Goal: Task Accomplishment & Management: Complete application form

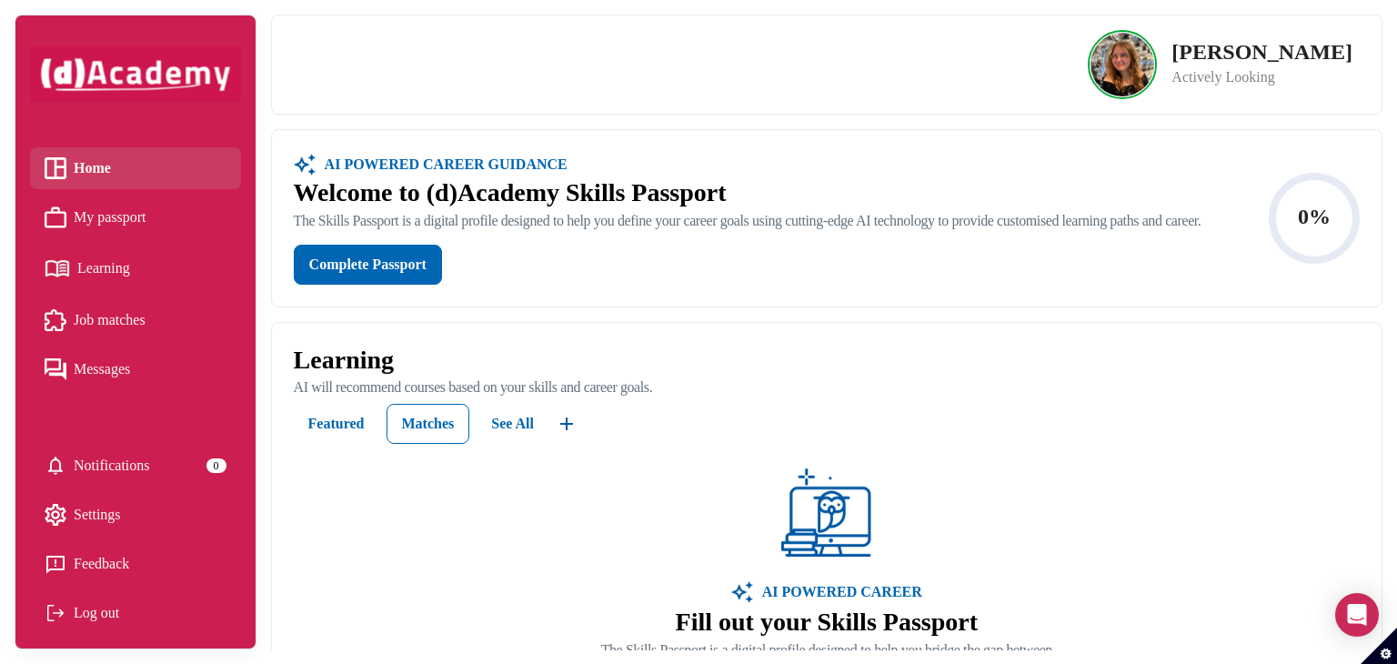
click at [146, 222] on span "My passport" at bounding box center [110, 217] width 73 height 27
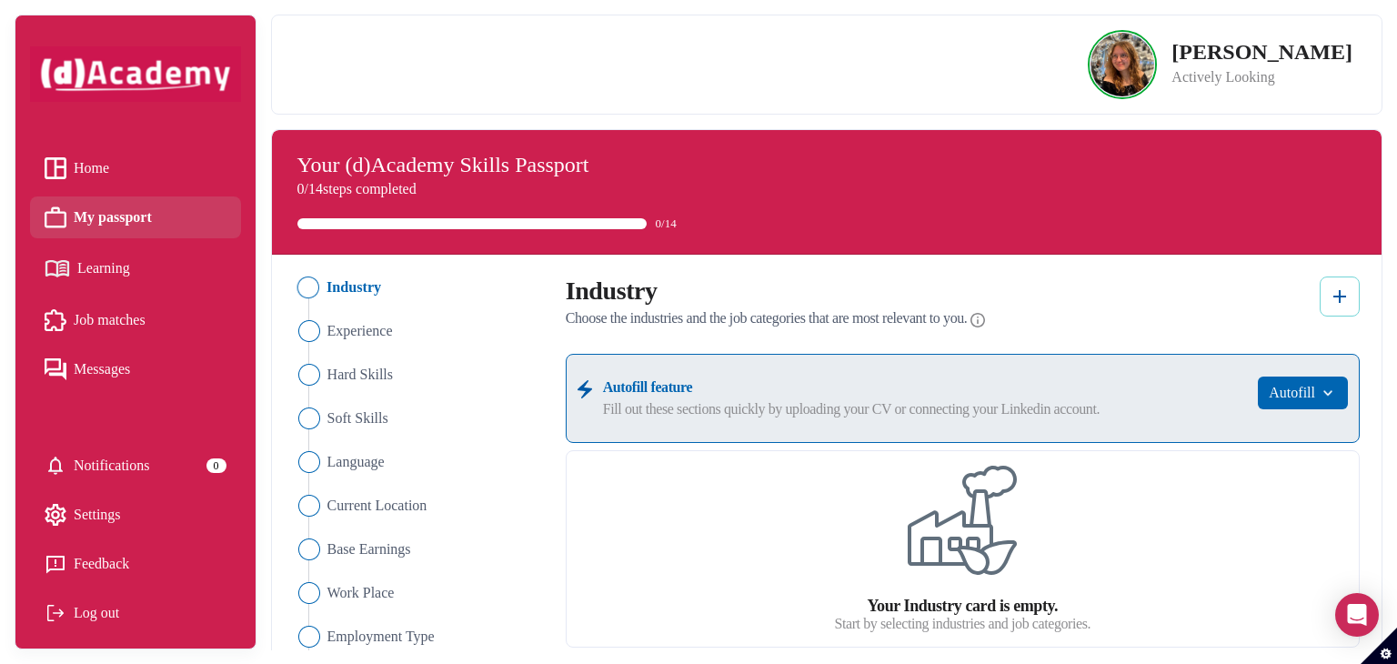
click at [1339, 292] on img at bounding box center [1340, 297] width 22 height 22
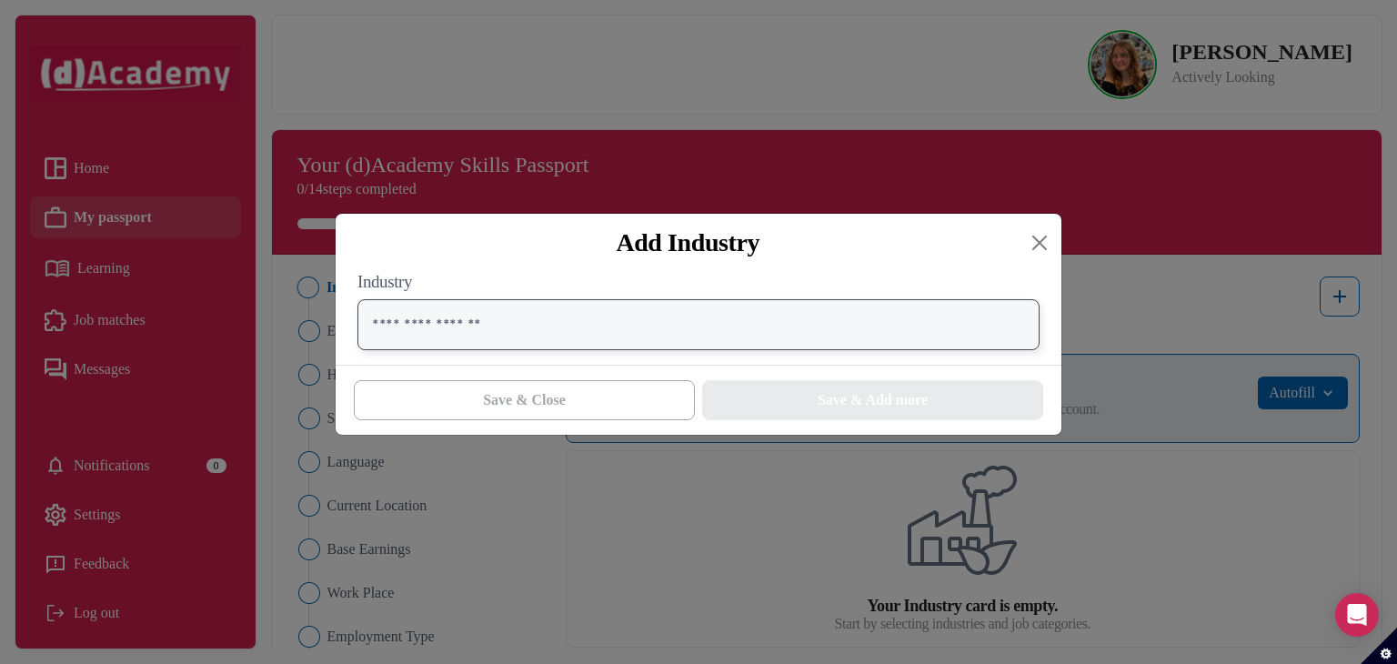
click at [642, 327] on input "text" at bounding box center [699, 324] width 682 height 51
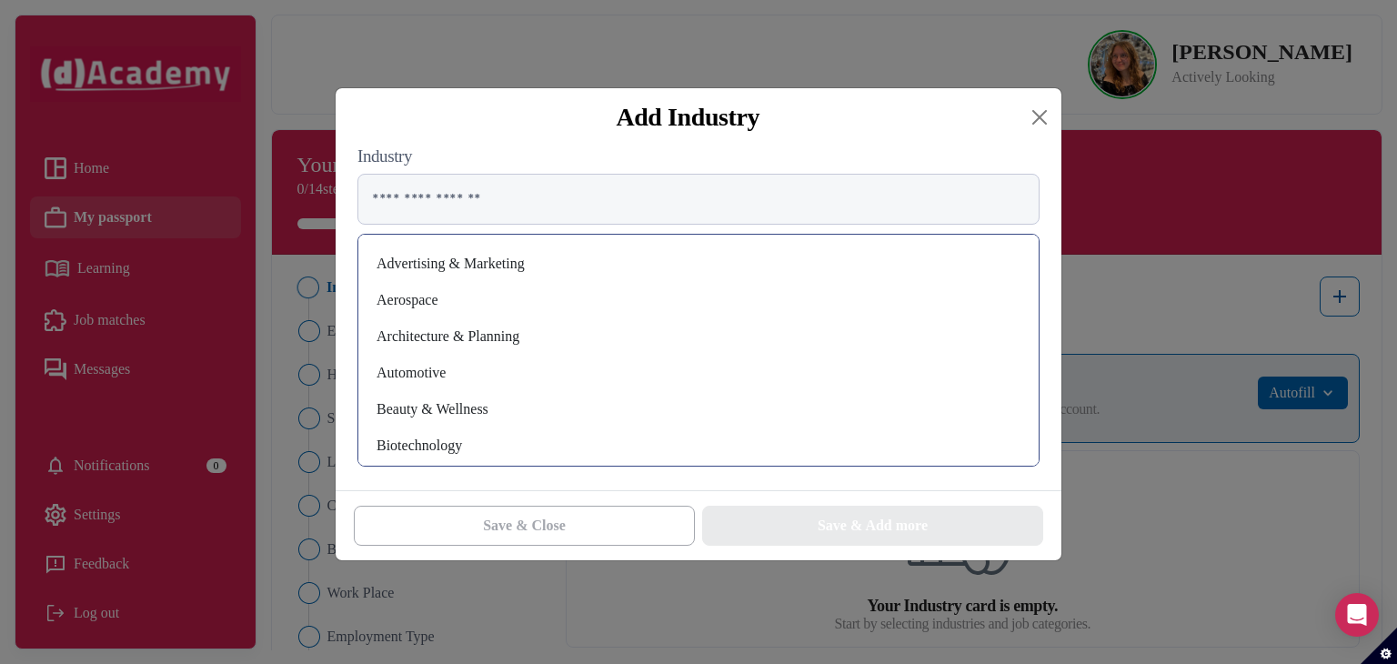
click at [679, 307] on div "Aerospace" at bounding box center [698, 300] width 651 height 29
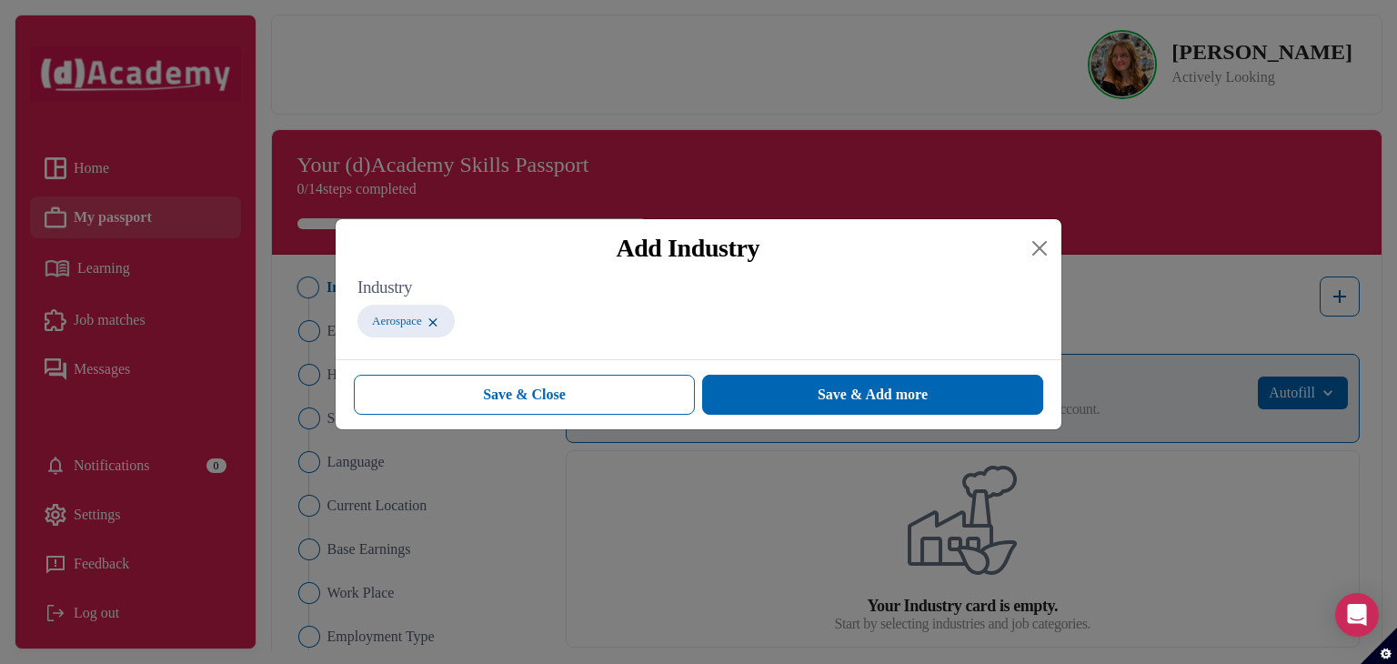
click at [564, 342] on div "Industry Aerospace" at bounding box center [699, 310] width 682 height 67
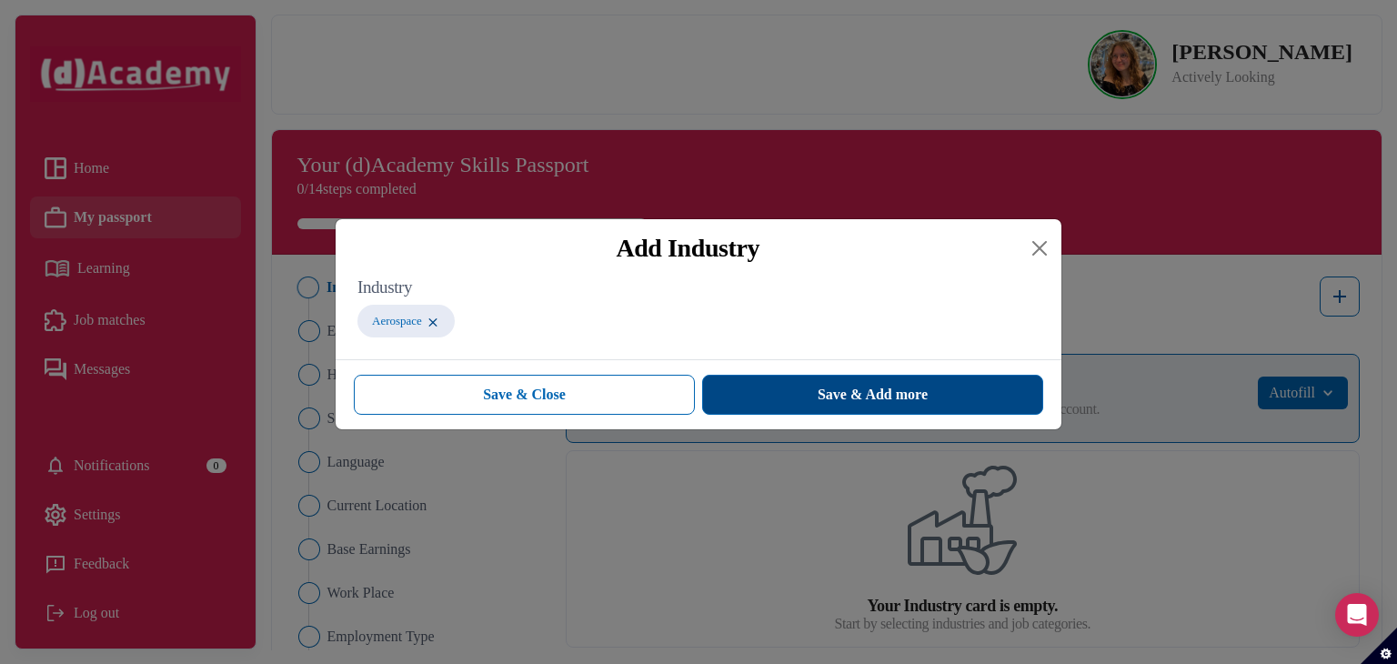
click at [821, 400] on span "Save & Add more" at bounding box center [873, 395] width 110 height 22
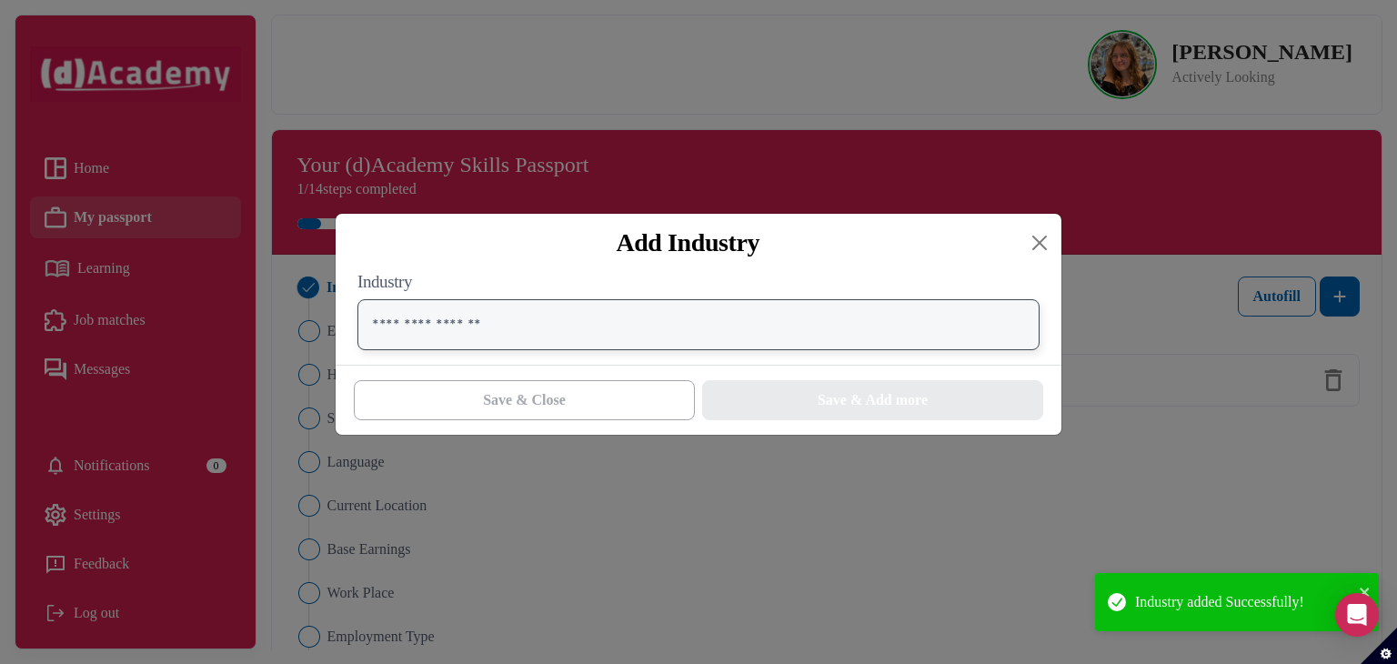
click at [699, 322] on input "text" at bounding box center [699, 324] width 682 height 51
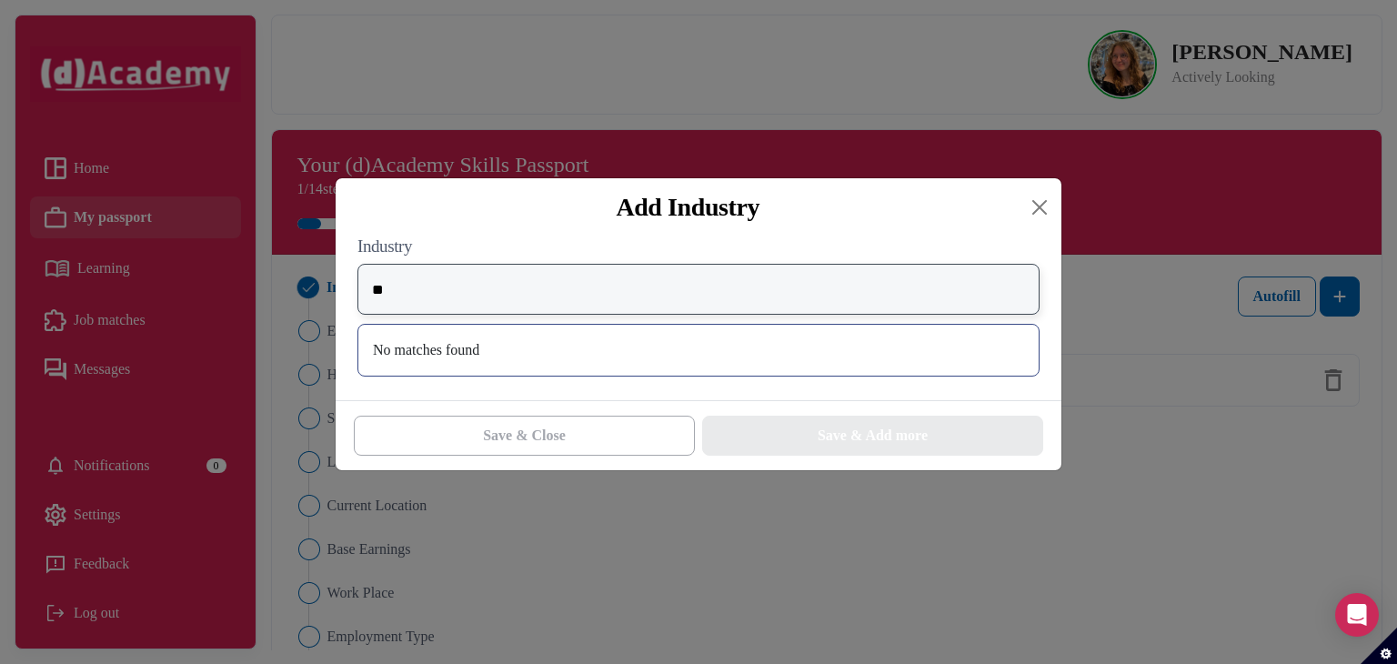
type input "*"
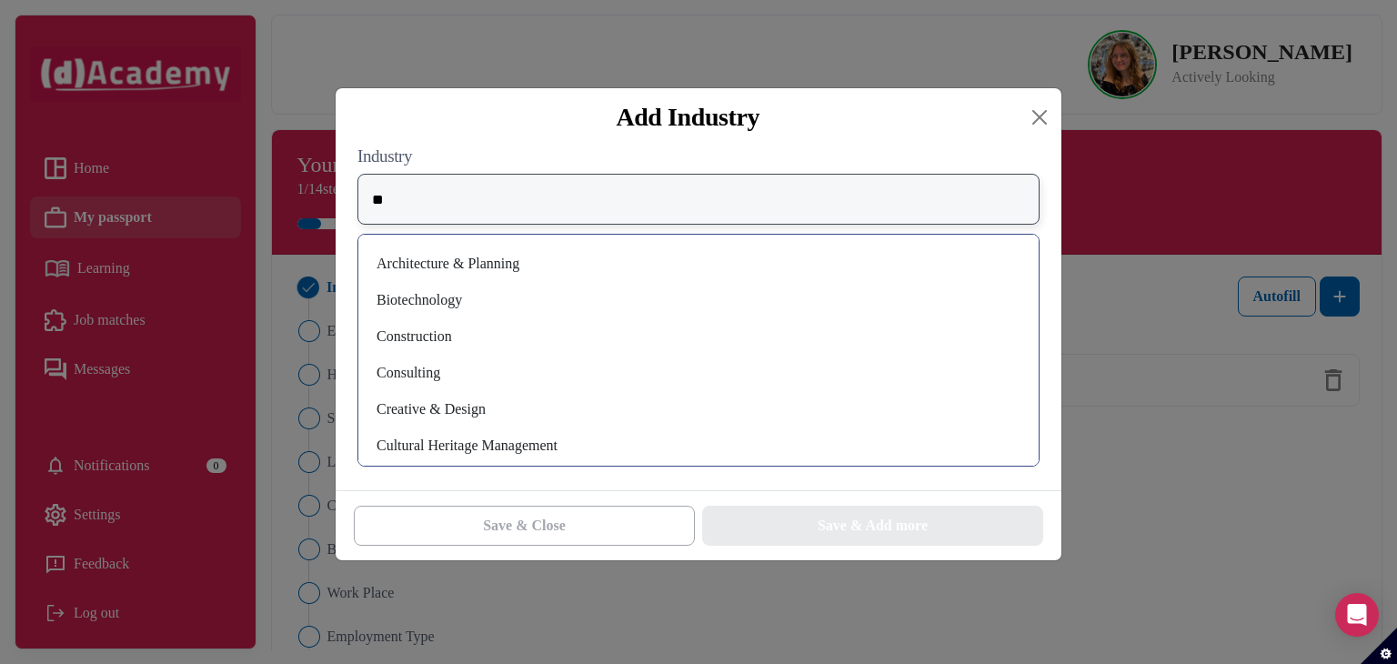
type input "*"
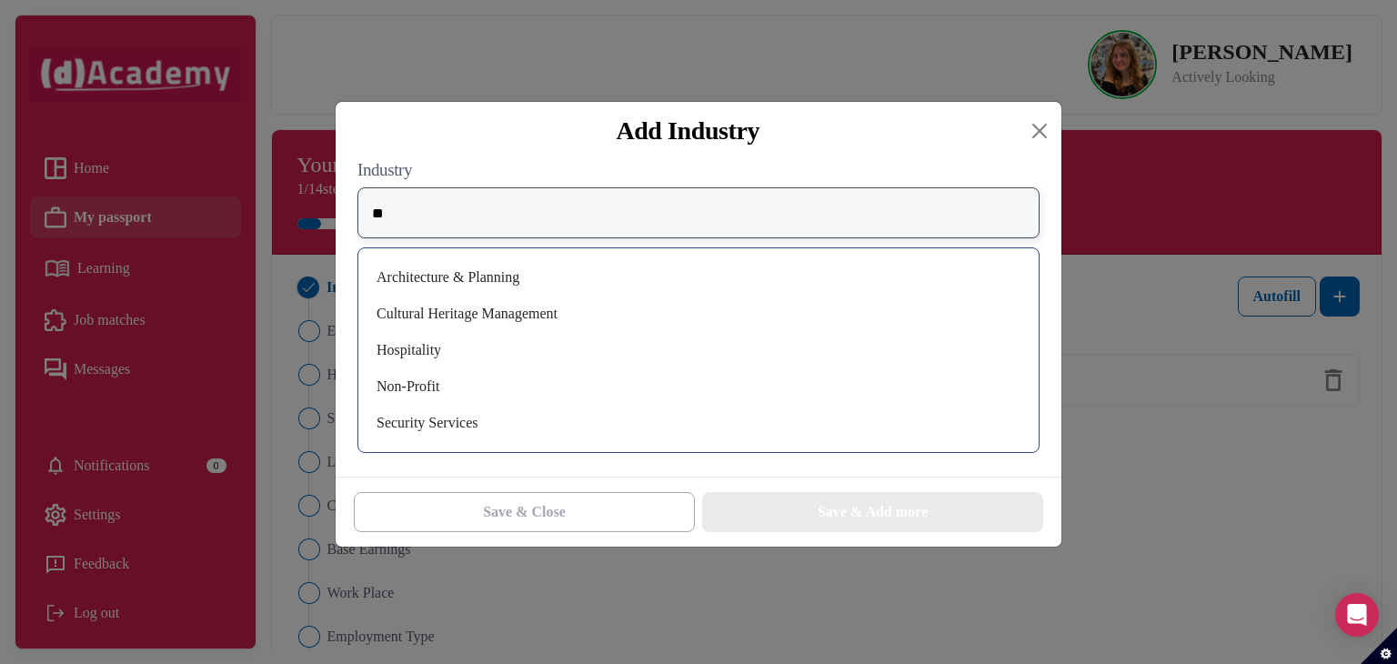
type input "*"
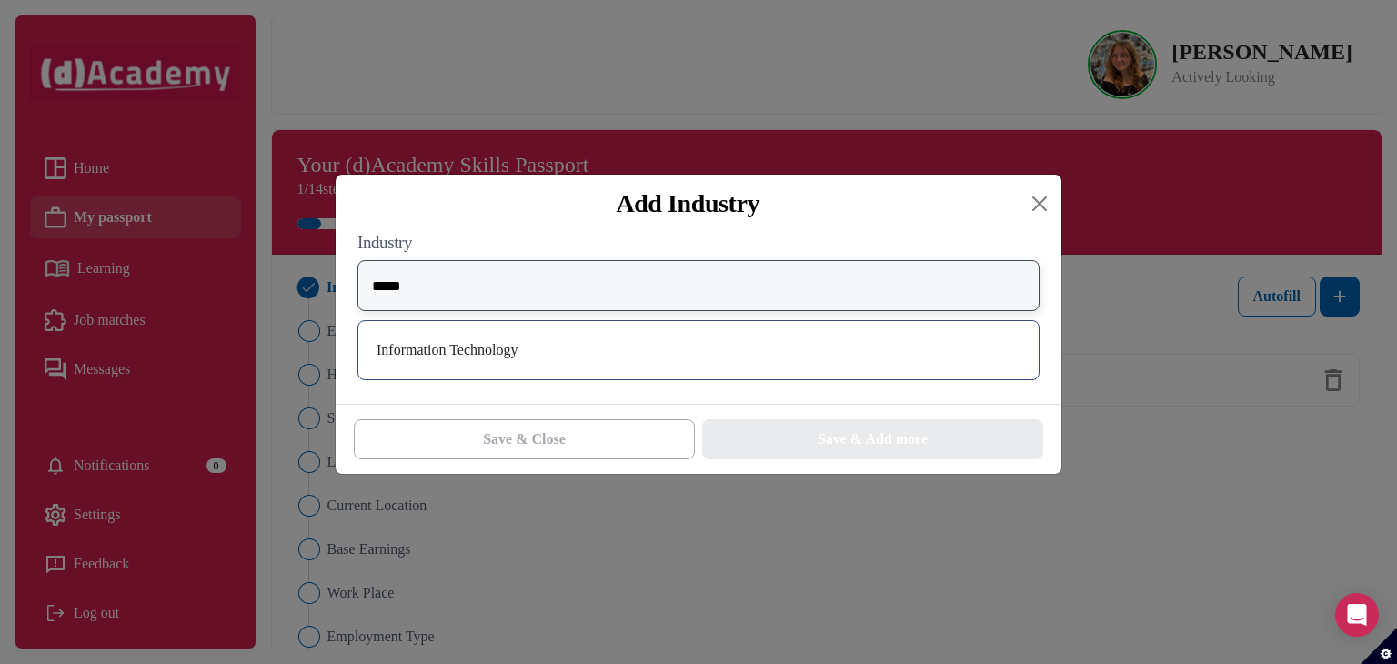
type input "*****"
click at [734, 337] on div "Information Technology" at bounding box center [699, 350] width 682 height 60
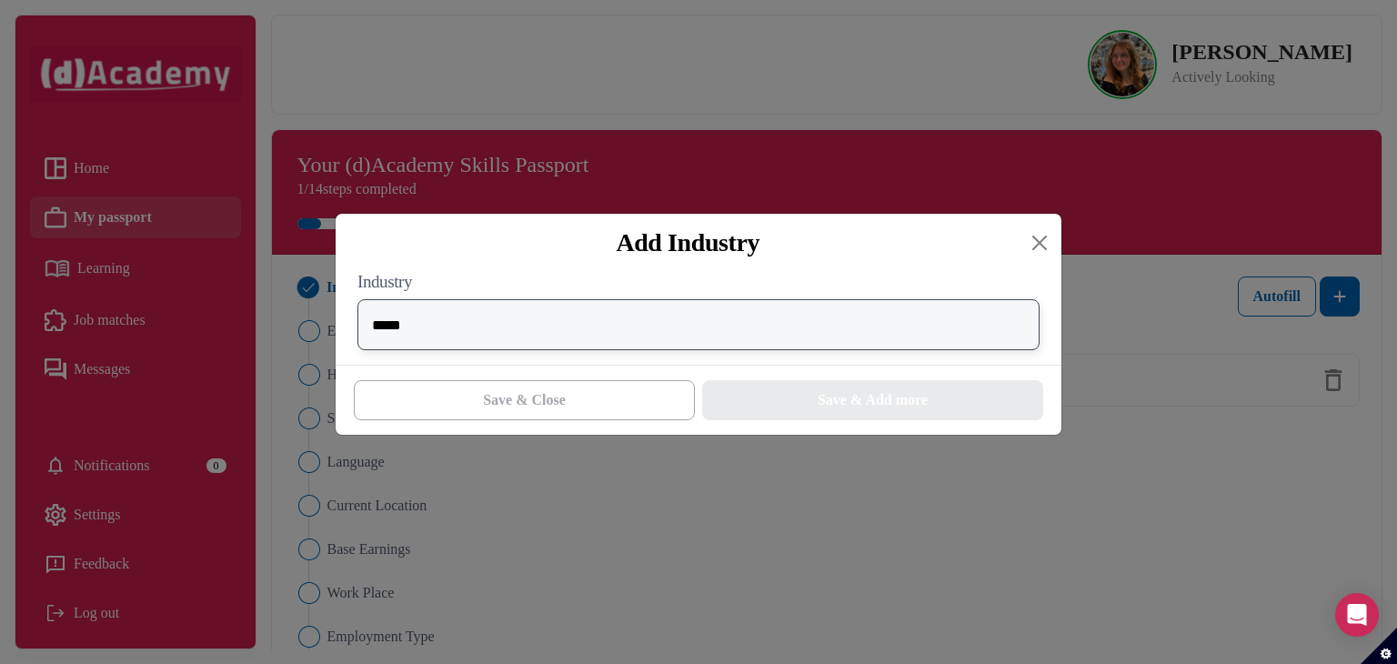
click at [573, 332] on input "*****" at bounding box center [699, 324] width 682 height 51
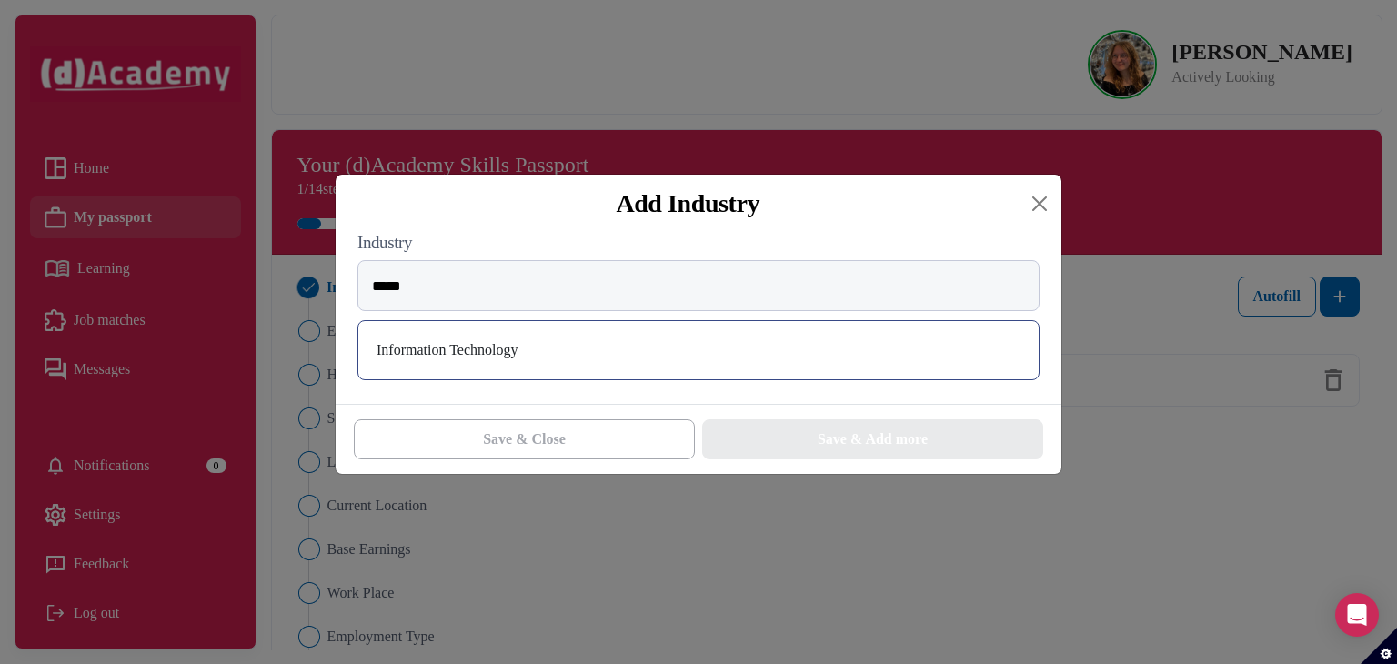
click at [479, 359] on div "Information Technology" at bounding box center [698, 350] width 651 height 29
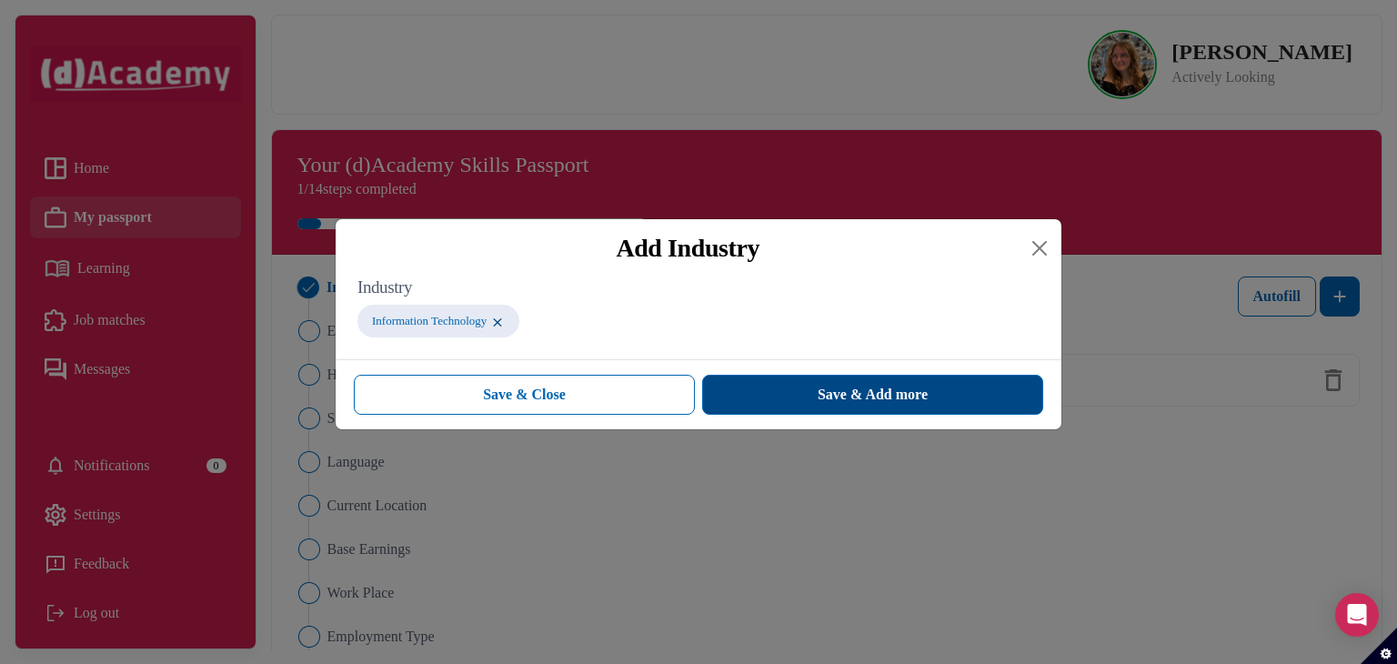
click at [850, 400] on span "Save & Add more" at bounding box center [873, 395] width 110 height 22
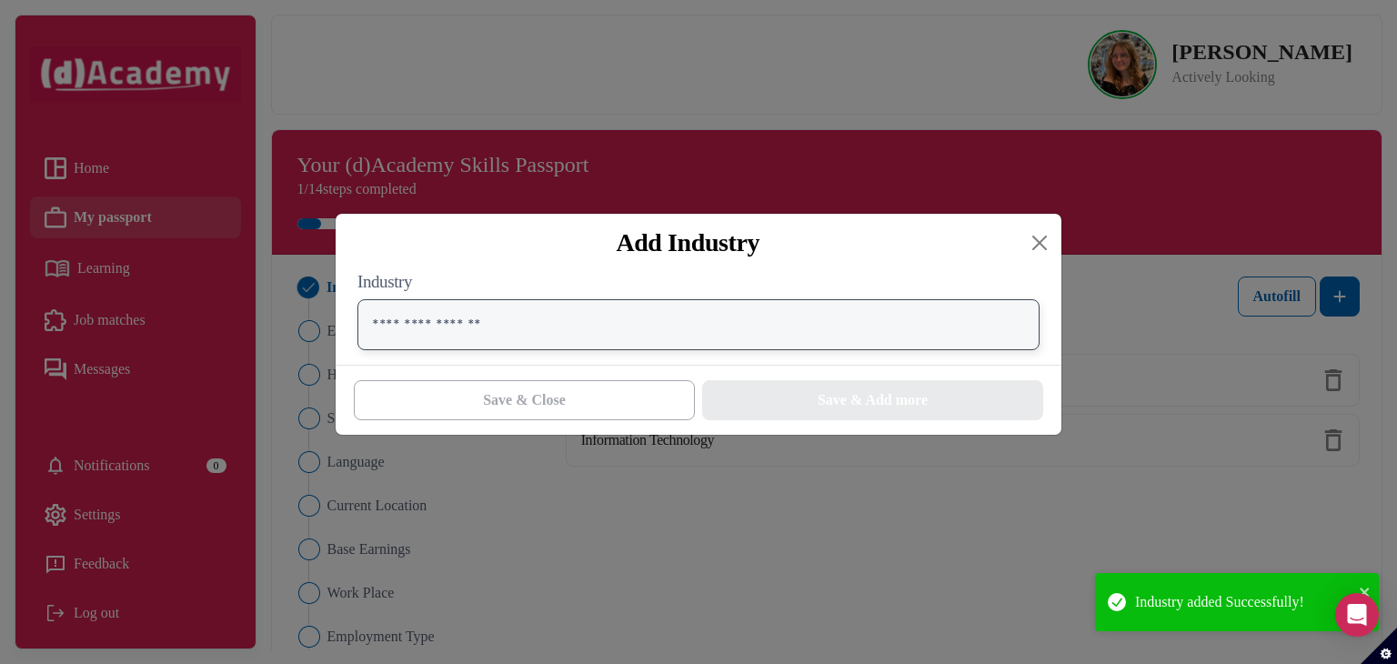
click at [740, 335] on input "text" at bounding box center [699, 324] width 682 height 51
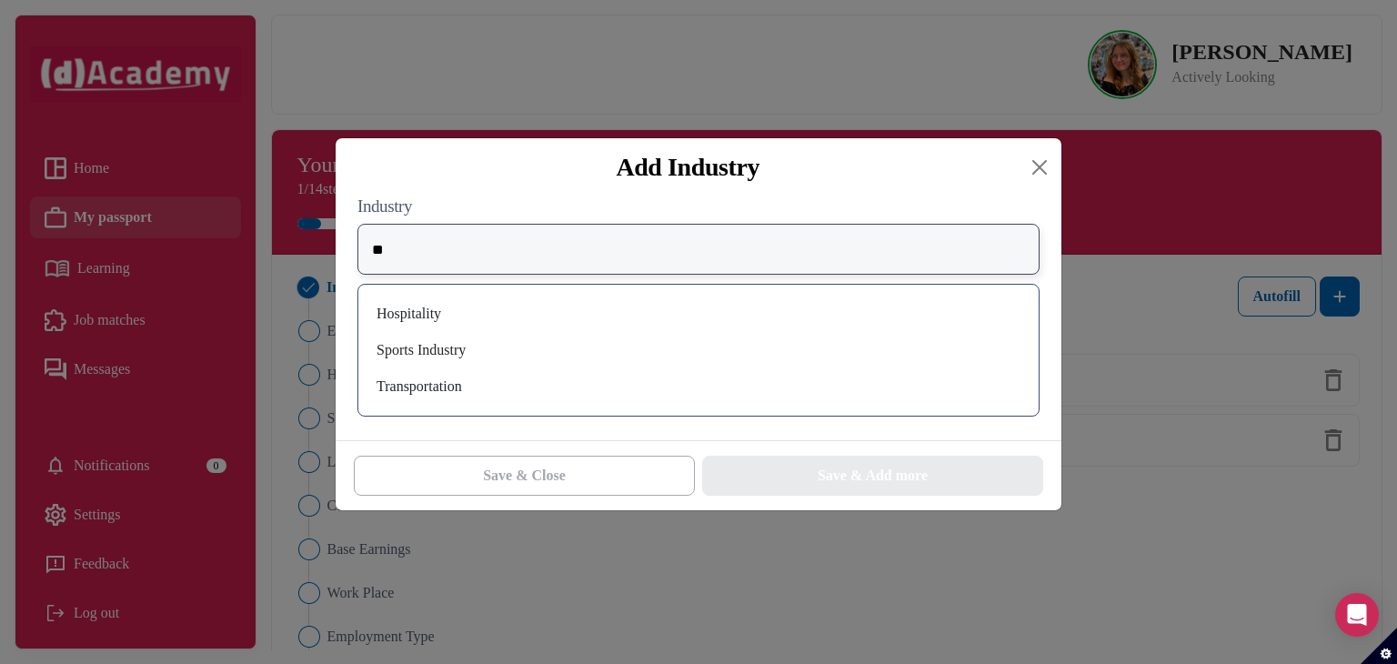
type input "*"
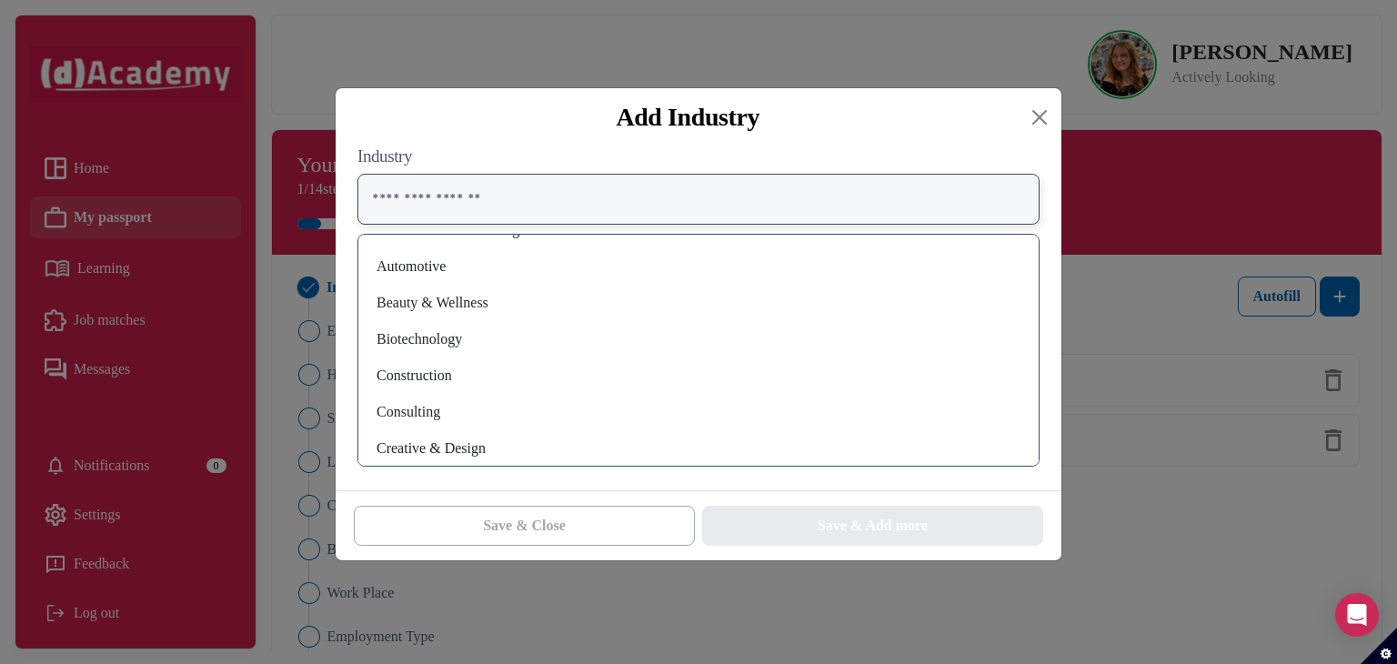
scroll to position [104, 0]
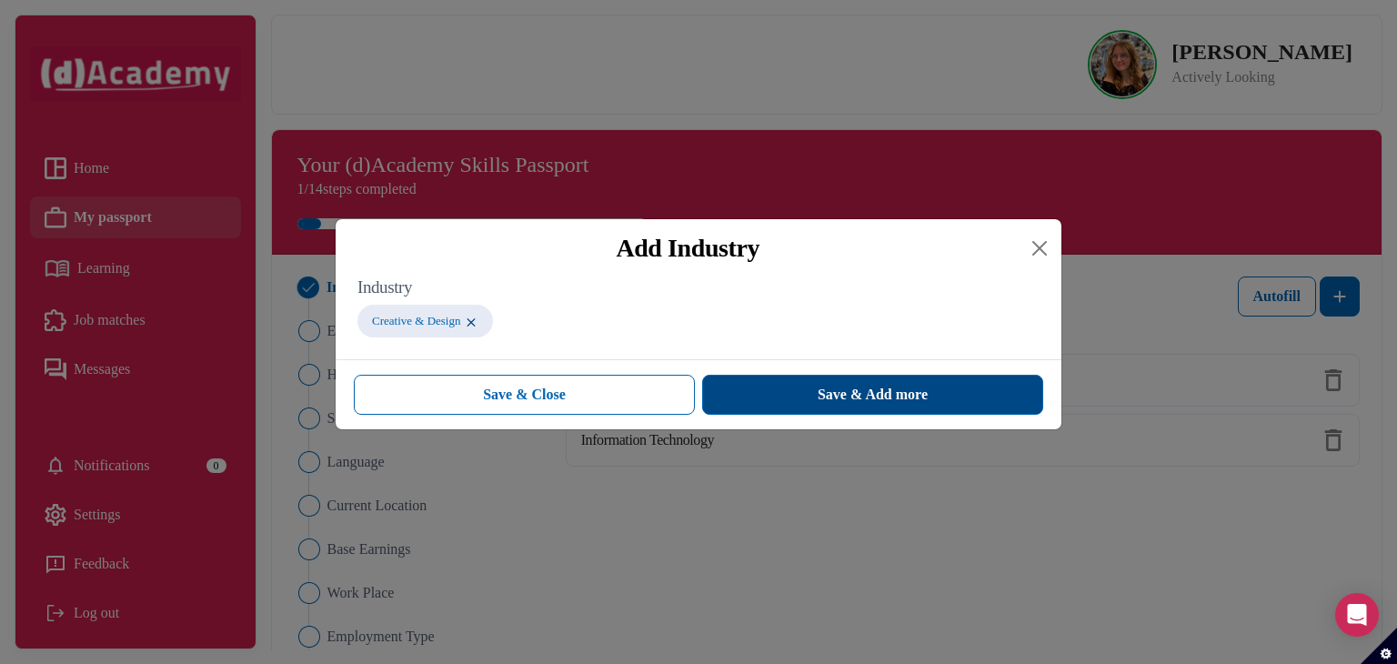
click at [840, 387] on span "Save & Add more" at bounding box center [873, 395] width 110 height 22
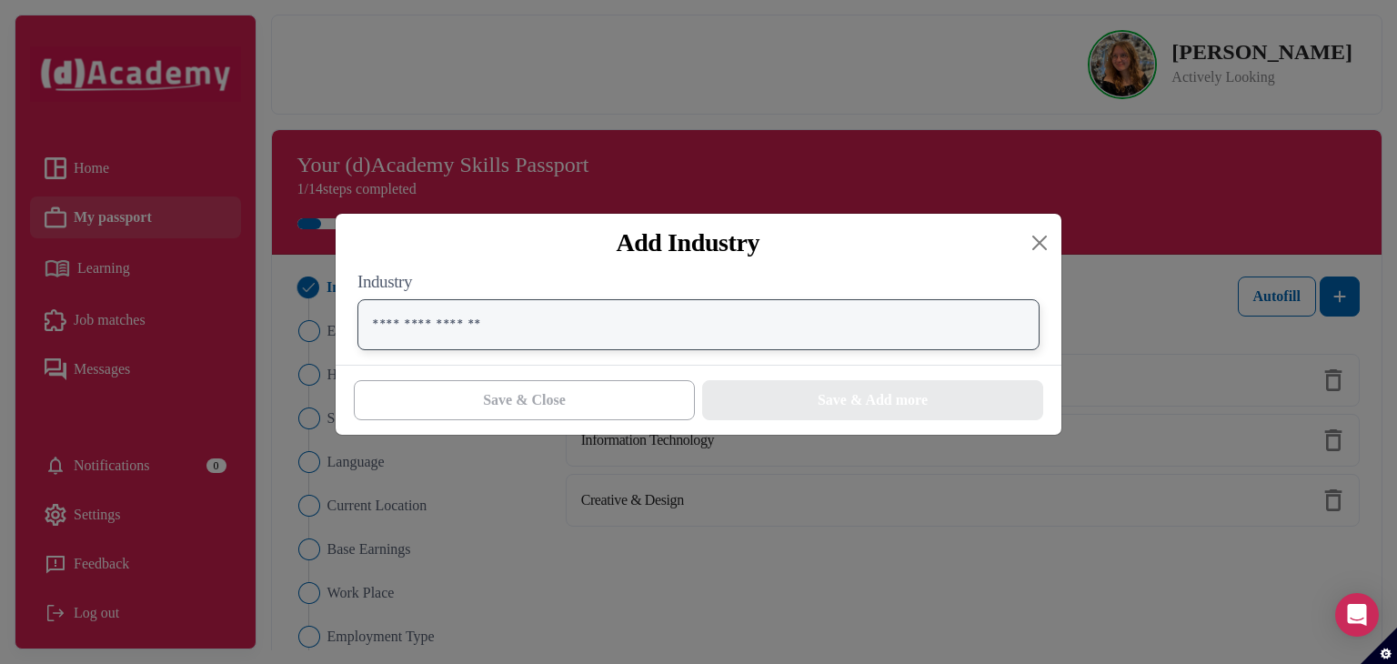
click at [666, 314] on input "text" at bounding box center [699, 324] width 682 height 51
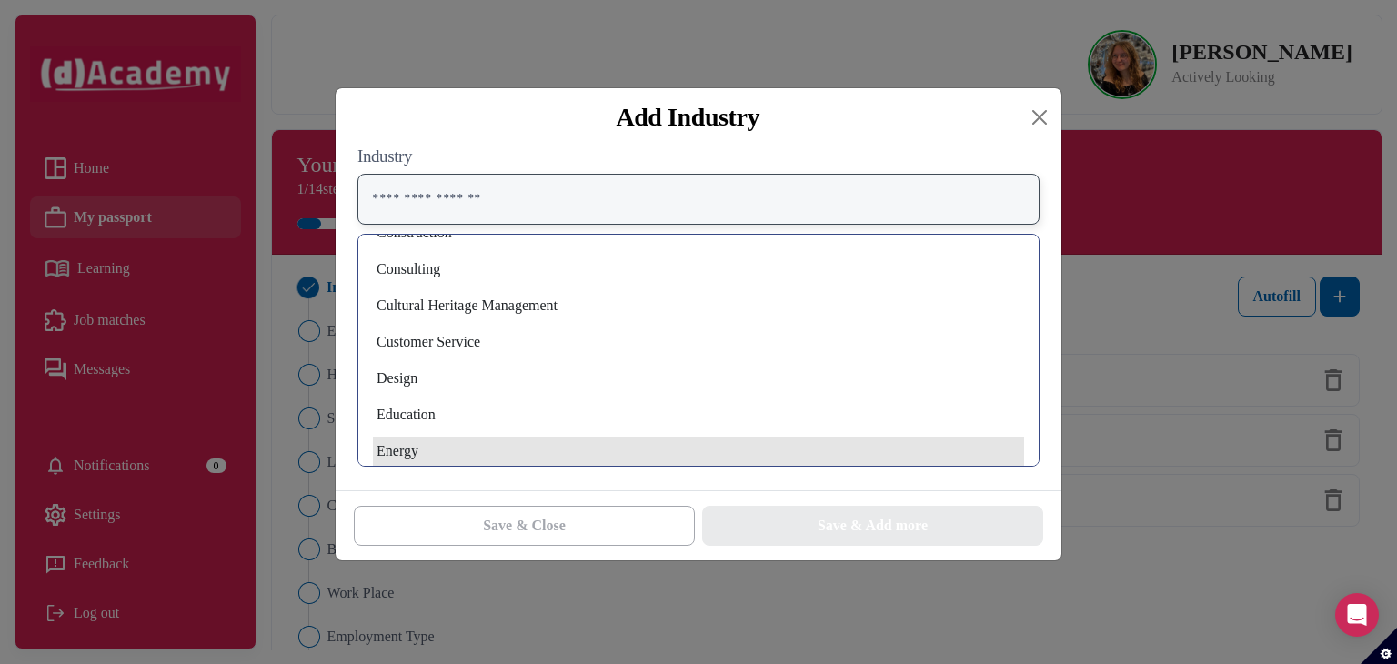
scroll to position [249, 0]
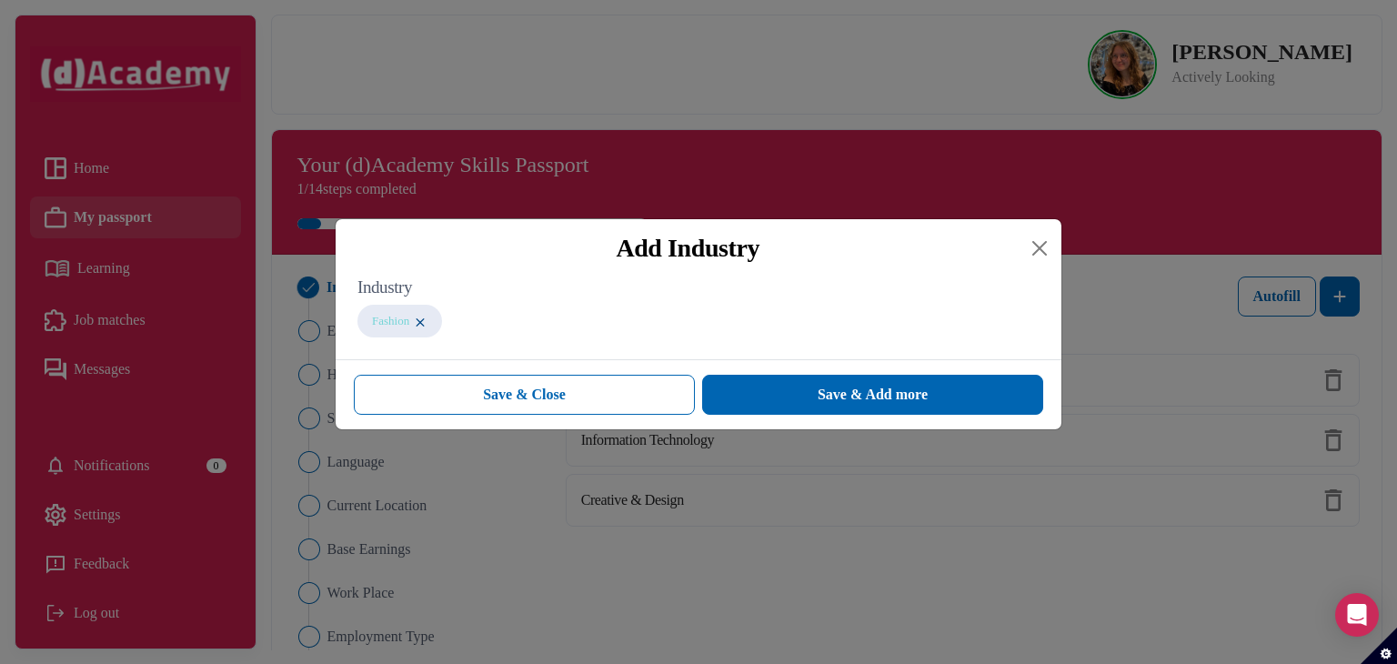
click at [423, 330] on img at bounding box center [420, 322] width 15 height 15
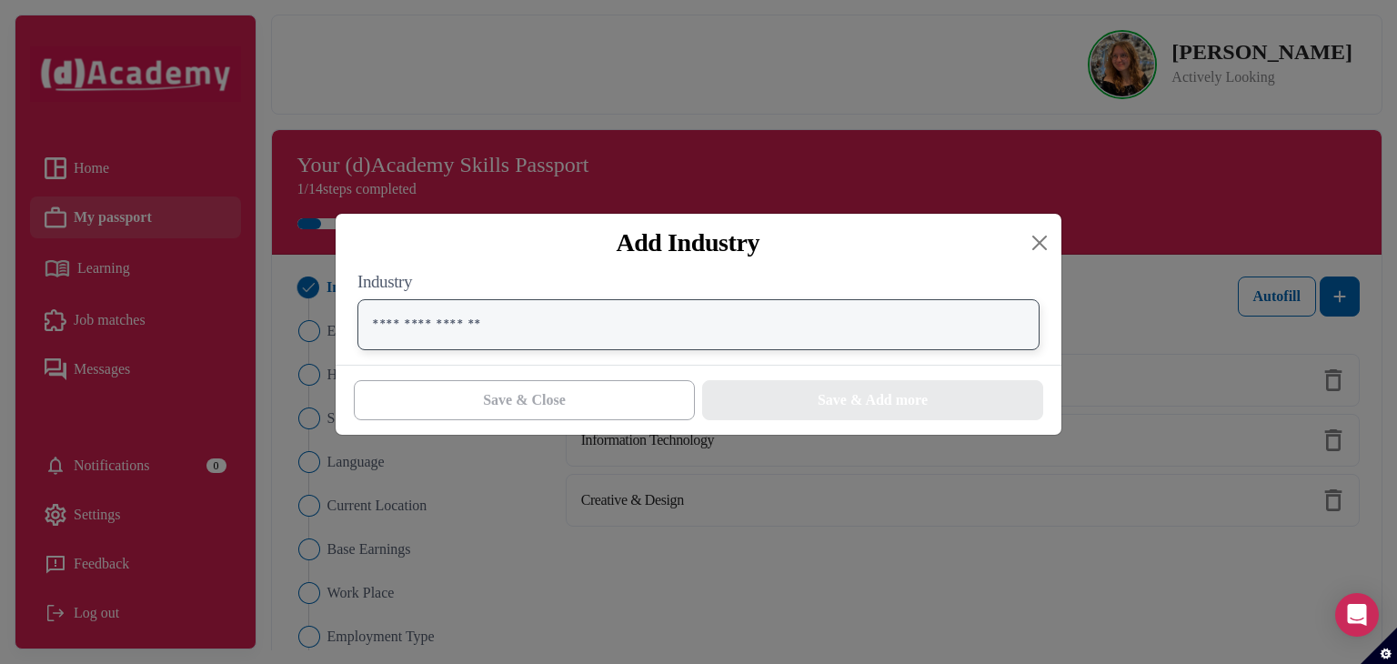
click at [577, 333] on input "text" at bounding box center [699, 324] width 682 height 51
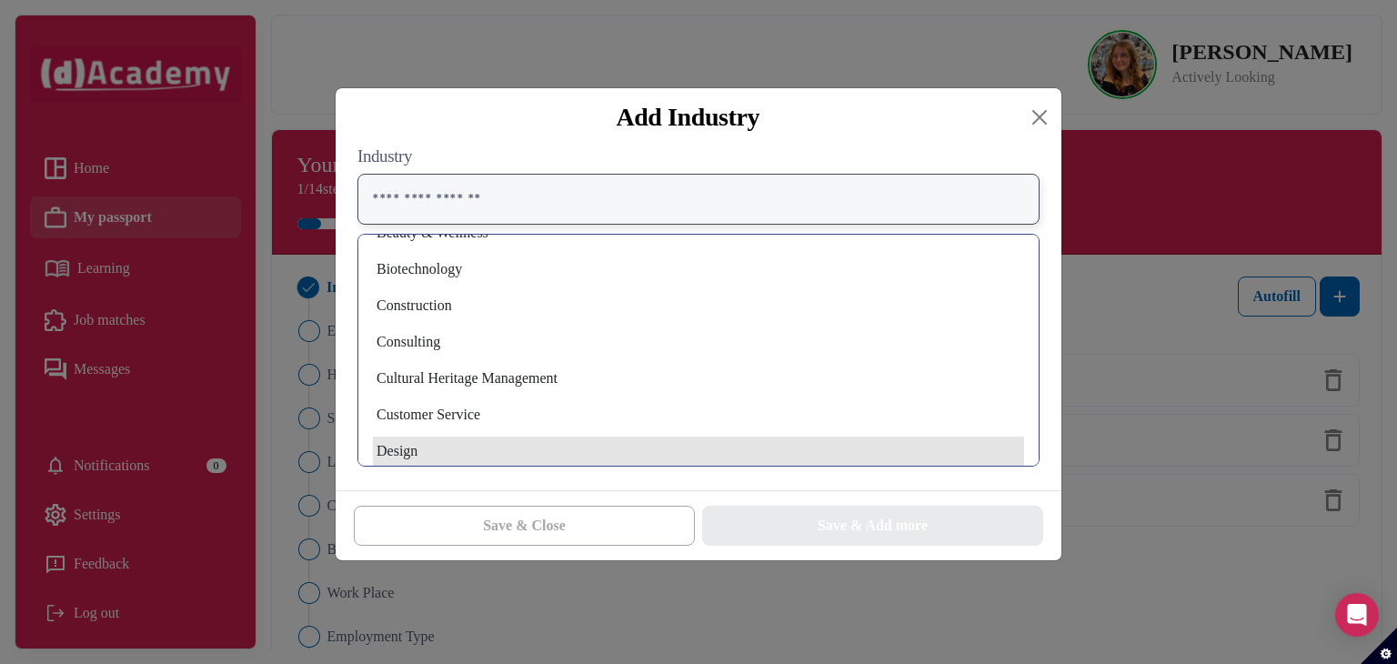
scroll to position [176, 0]
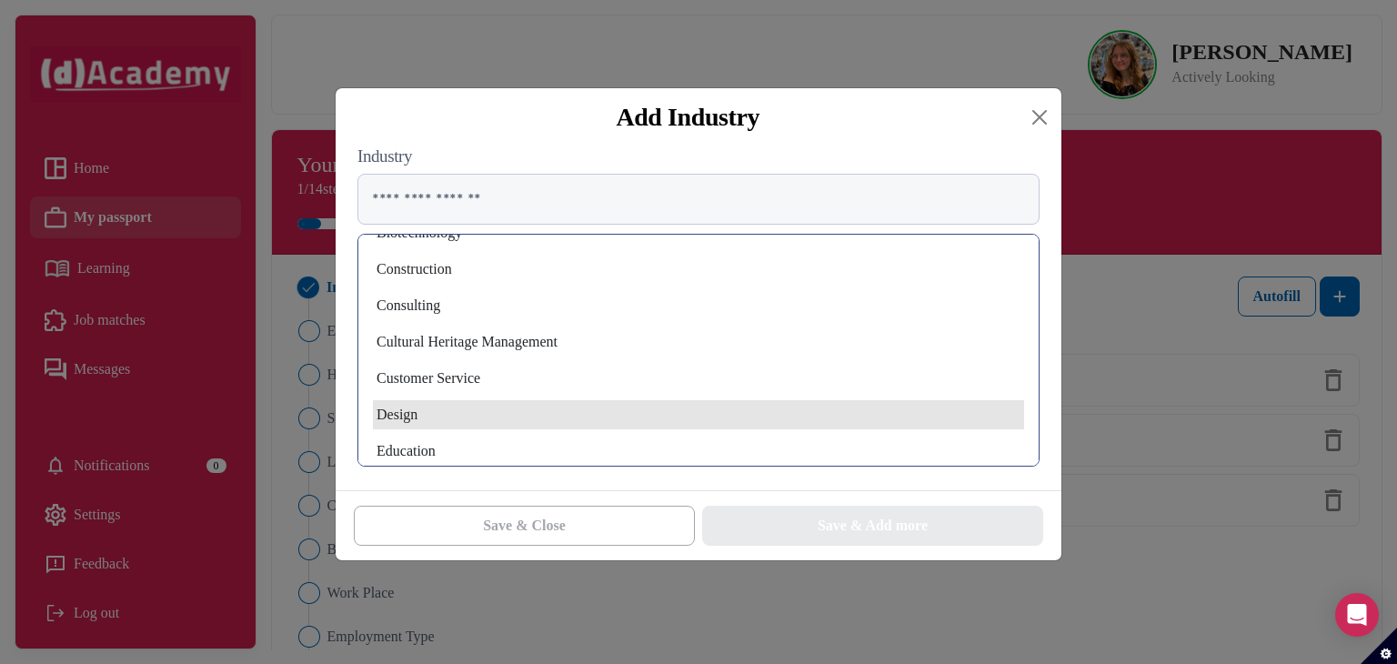
click at [501, 416] on div "Design" at bounding box center [698, 414] width 651 height 29
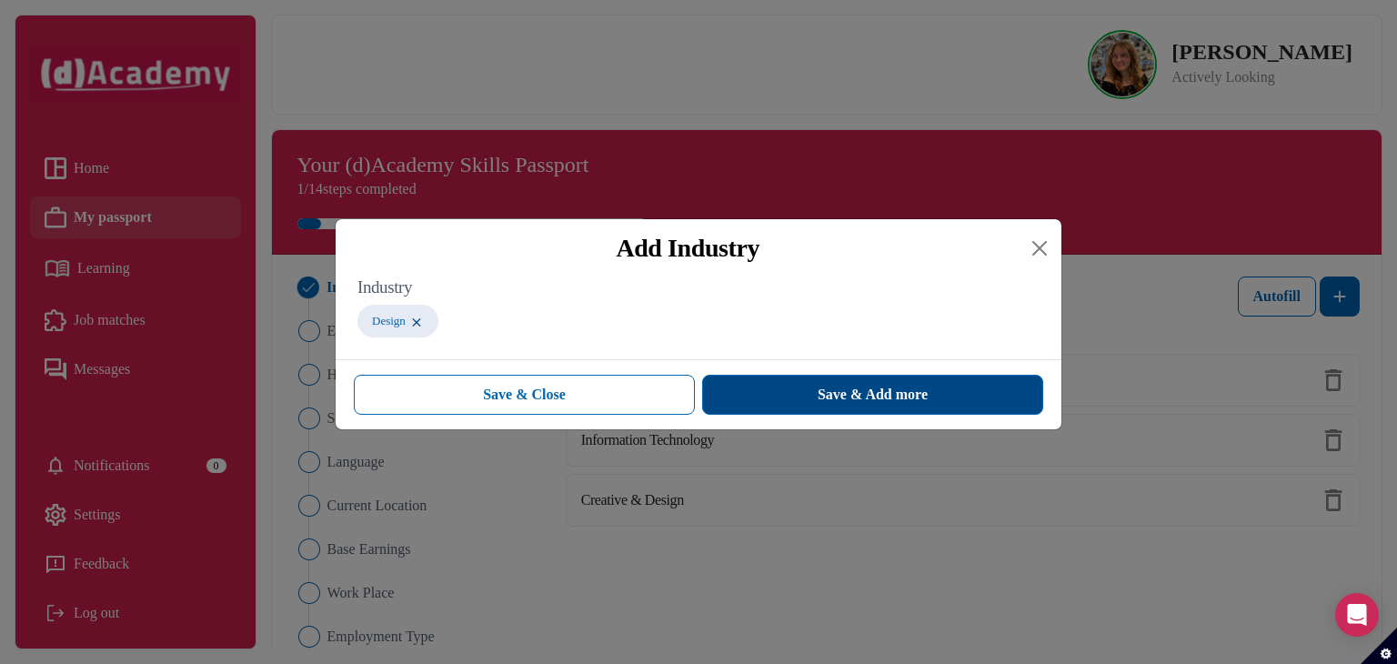
click at [831, 408] on button "Save & Add more" at bounding box center [872, 395] width 341 height 40
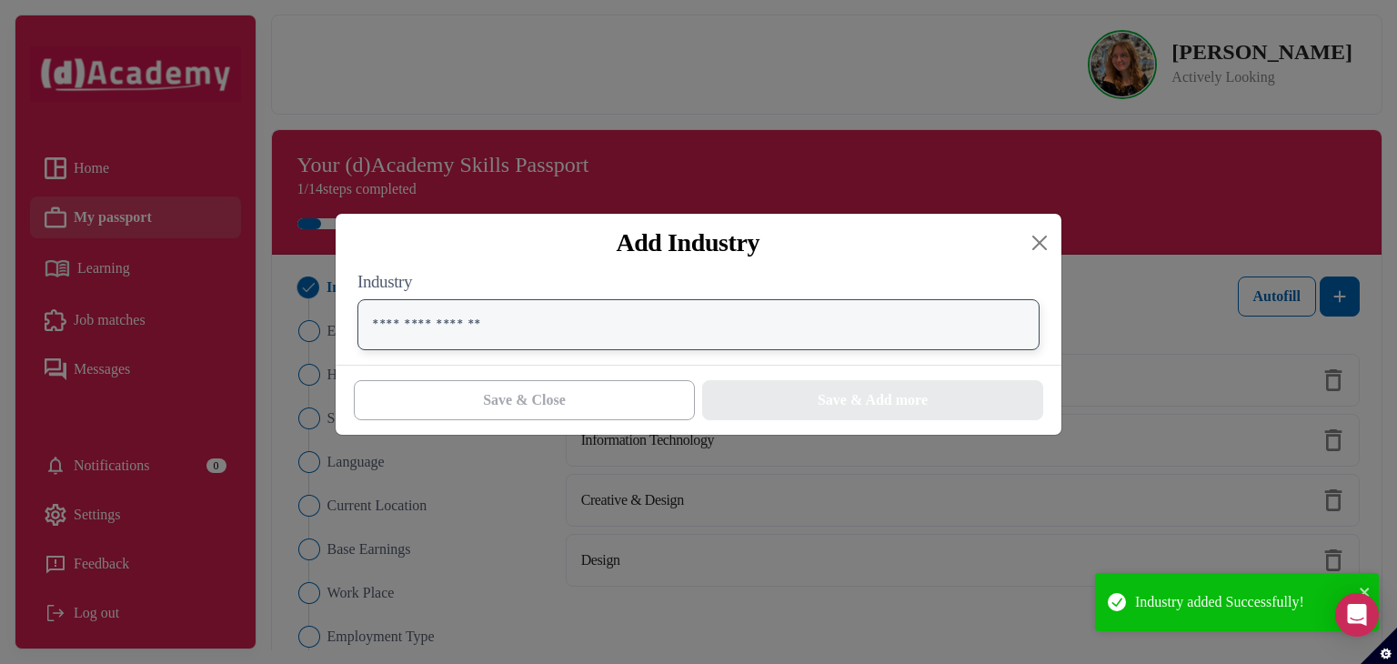
click at [640, 328] on input "text" at bounding box center [699, 324] width 682 height 51
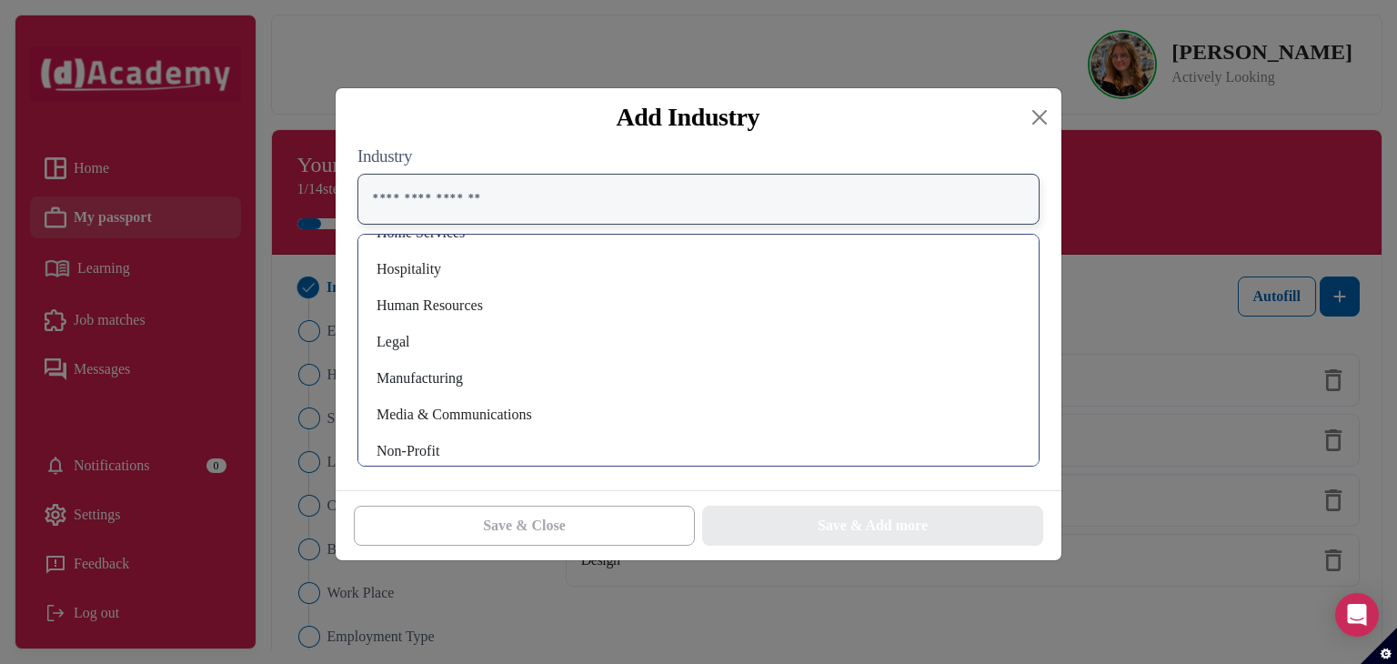
scroll to position [868, 0]
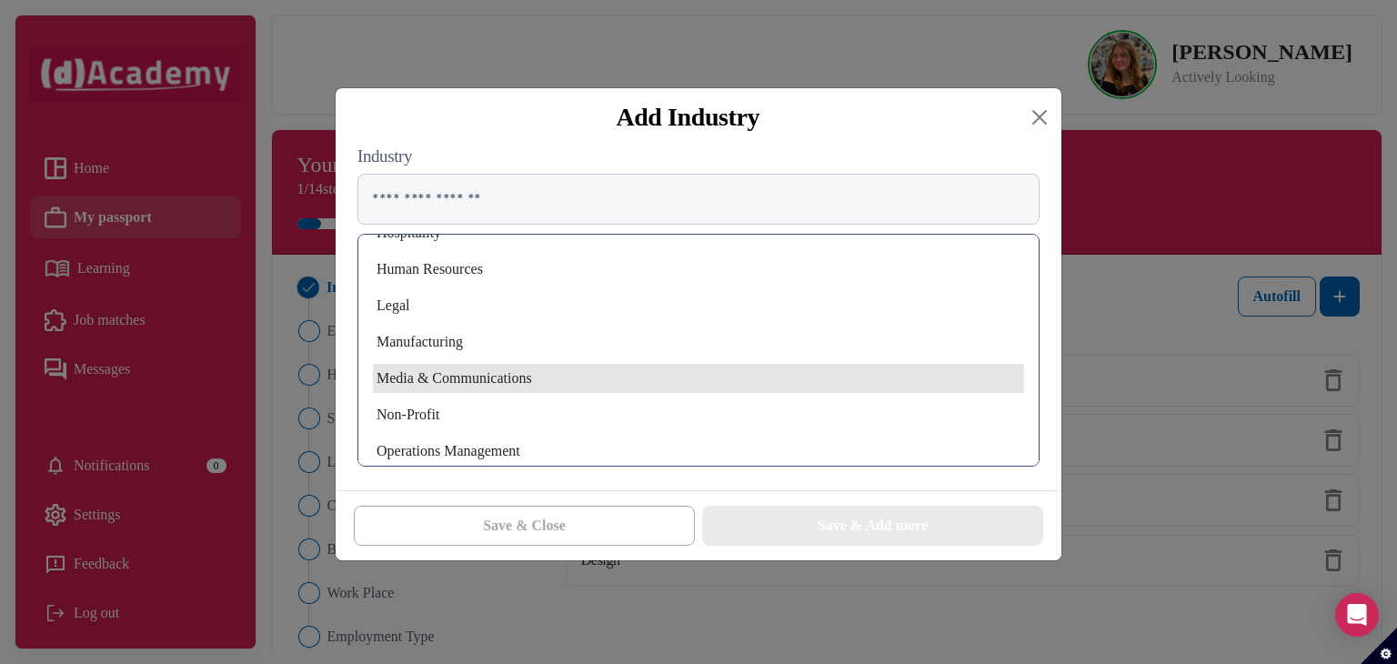
click at [596, 376] on div "Media & Communications" at bounding box center [698, 378] width 651 height 29
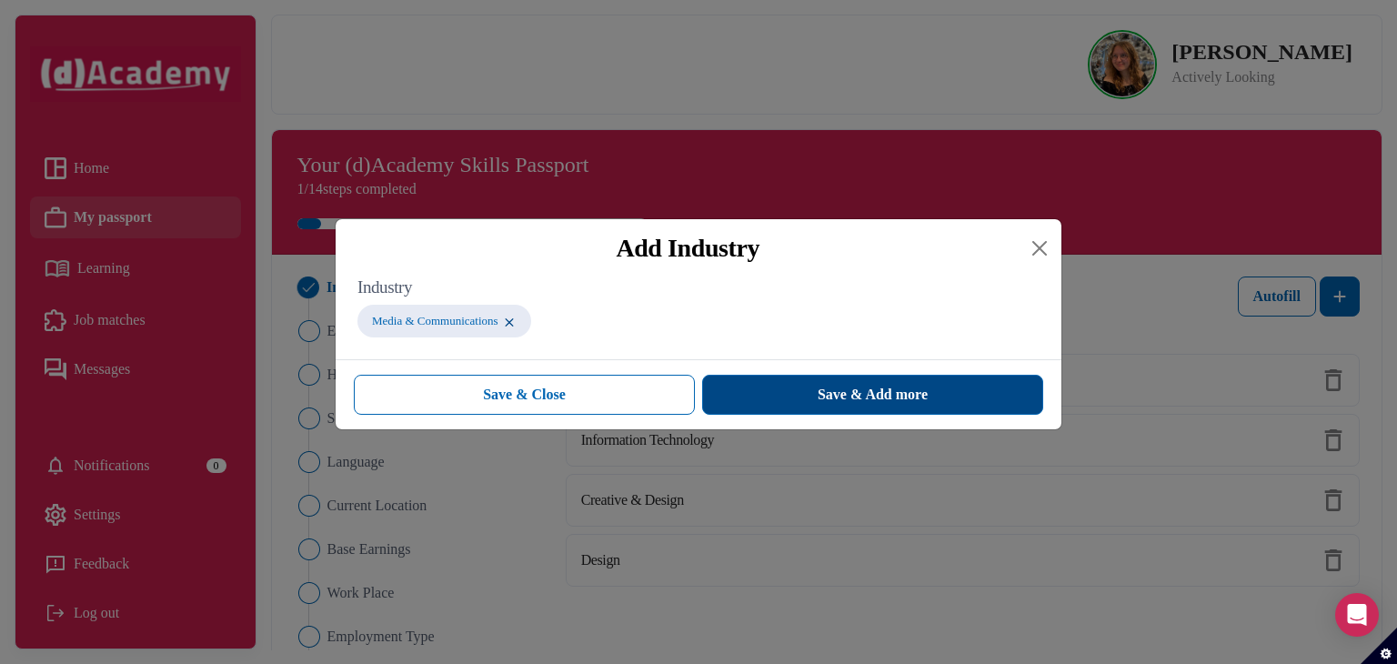
click at [804, 394] on button "Save & Add more" at bounding box center [872, 395] width 341 height 40
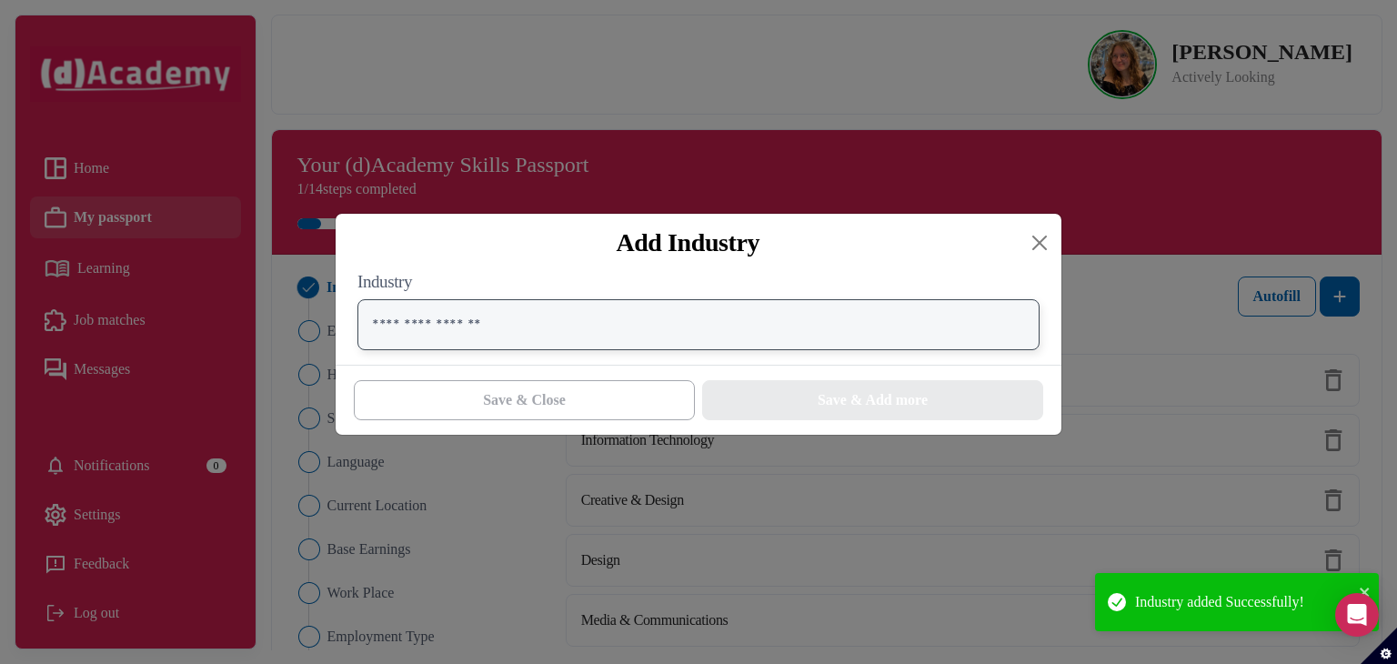
click at [678, 328] on input "text" at bounding box center [699, 324] width 682 height 51
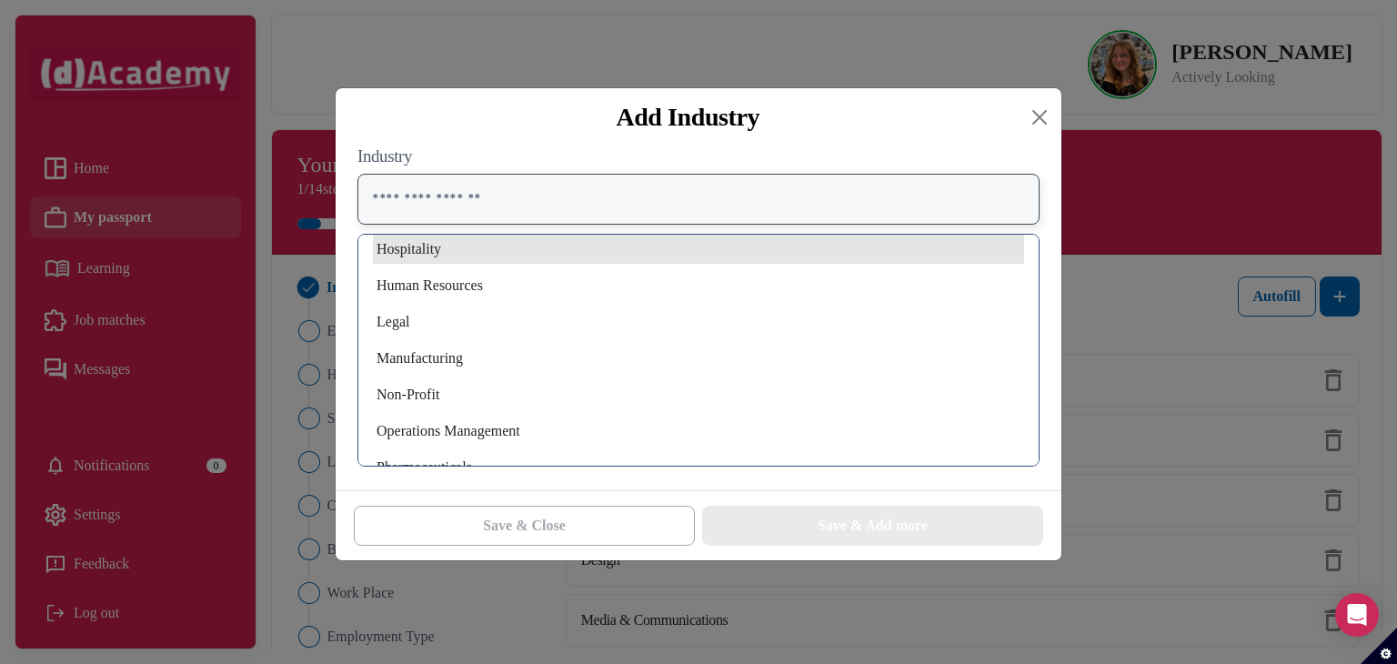
scroll to position [815, 0]
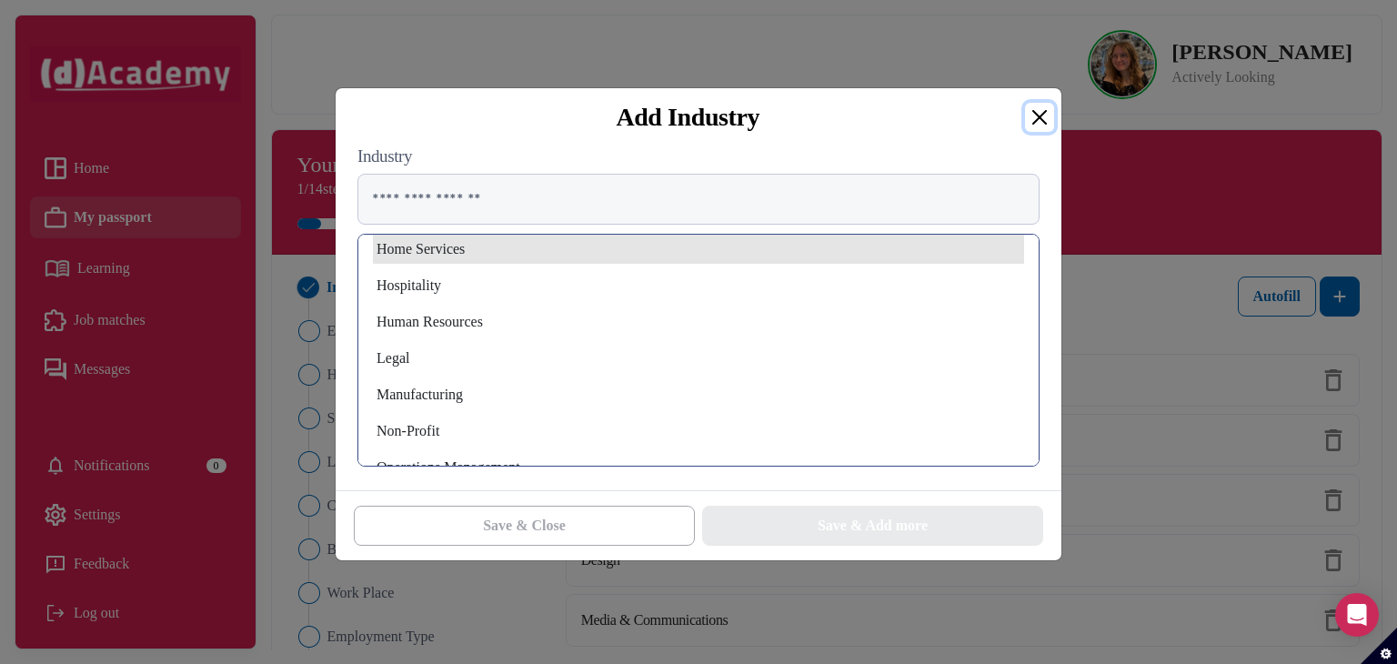
click at [1044, 126] on button "Close" at bounding box center [1039, 117] width 29 height 29
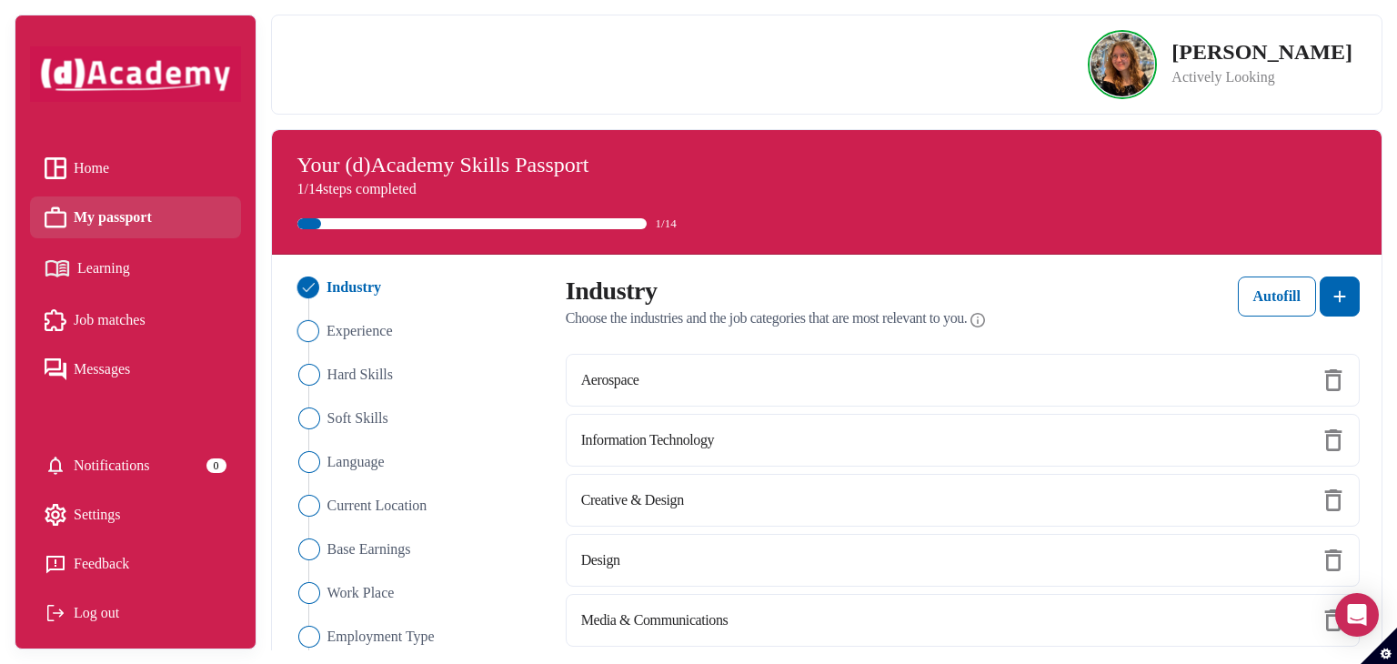
click at [369, 332] on span "Experience" at bounding box center [360, 331] width 66 height 22
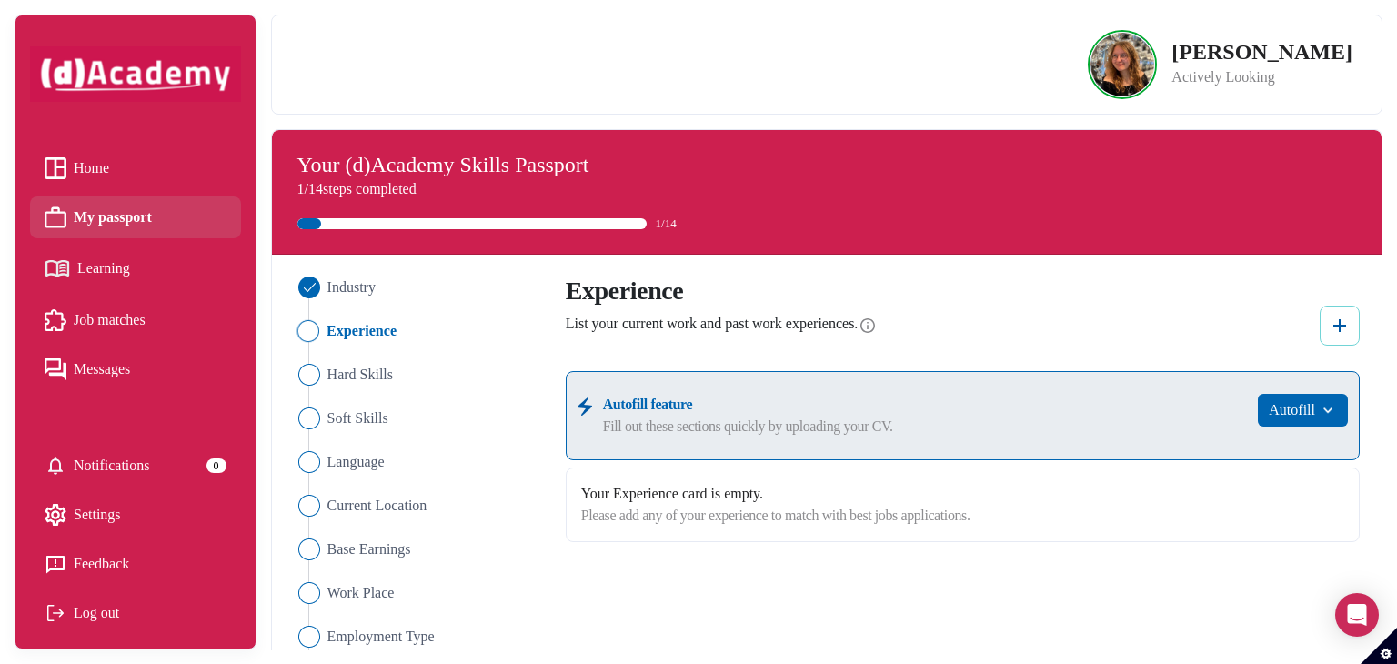
click at [1348, 325] on img at bounding box center [1340, 326] width 22 height 22
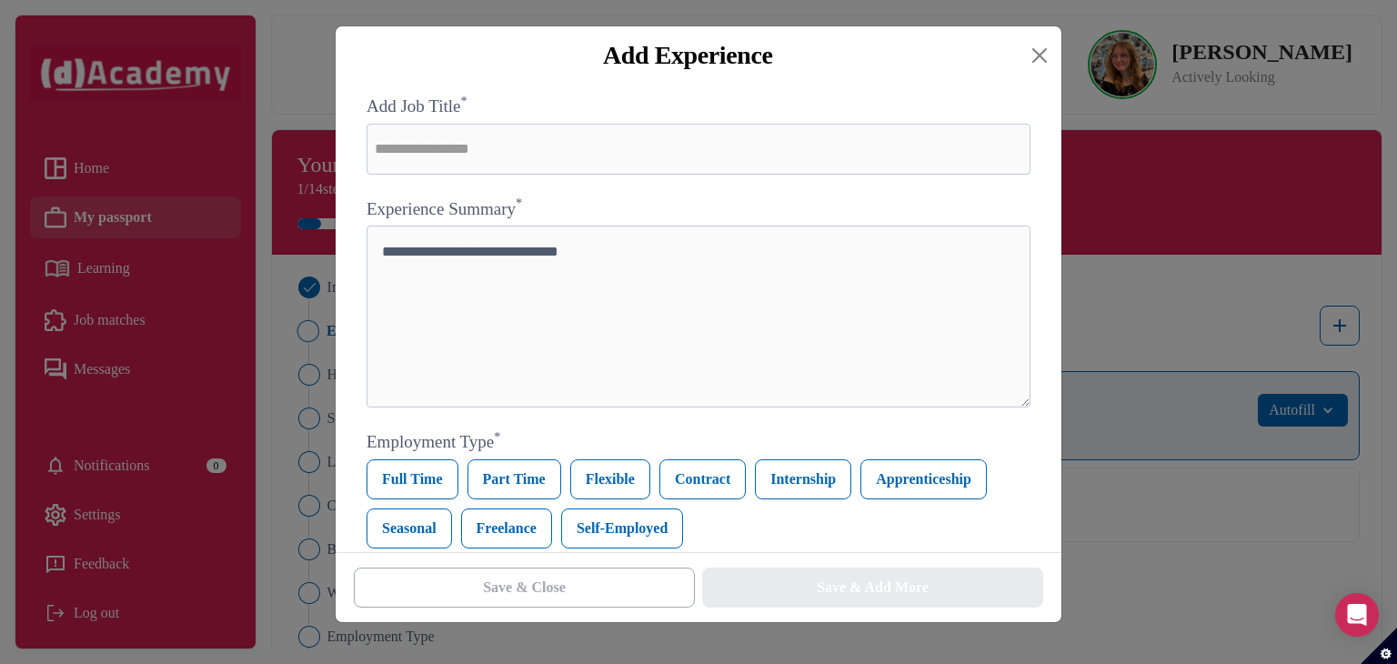
click at [1194, 405] on div "Add Experience Add Job Title * Experience Summary * Employment Type * [DEMOGRAP…" at bounding box center [698, 332] width 1397 height 664
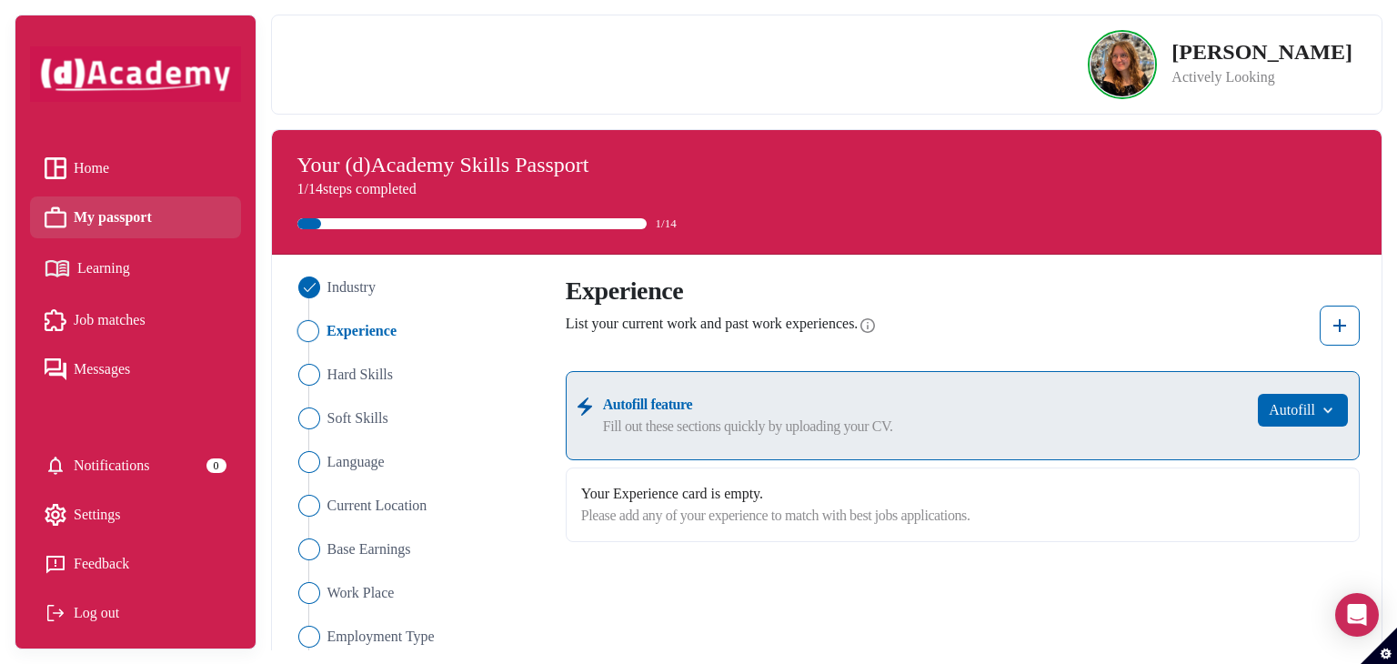
drag, startPoint x: 1389, startPoint y: 189, endPoint x: 1388, endPoint y: 245, distance: 55.5
click at [1388, 245] on div "[PERSON_NAME] Actively Looking Industry Experience Hard Skills Soft Skills Lang…" at bounding box center [834, 332] width 1126 height 664
click at [1333, 321] on img at bounding box center [1340, 326] width 22 height 22
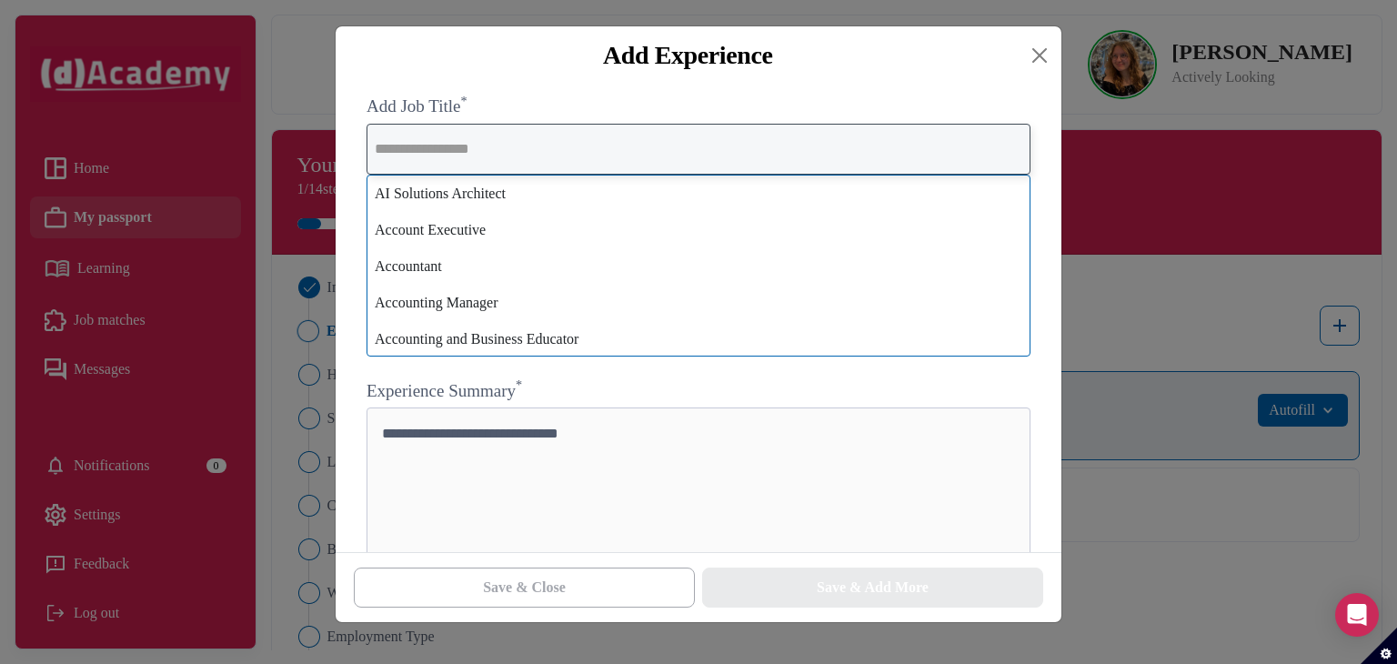
click at [771, 136] on input "text" at bounding box center [699, 149] width 664 height 51
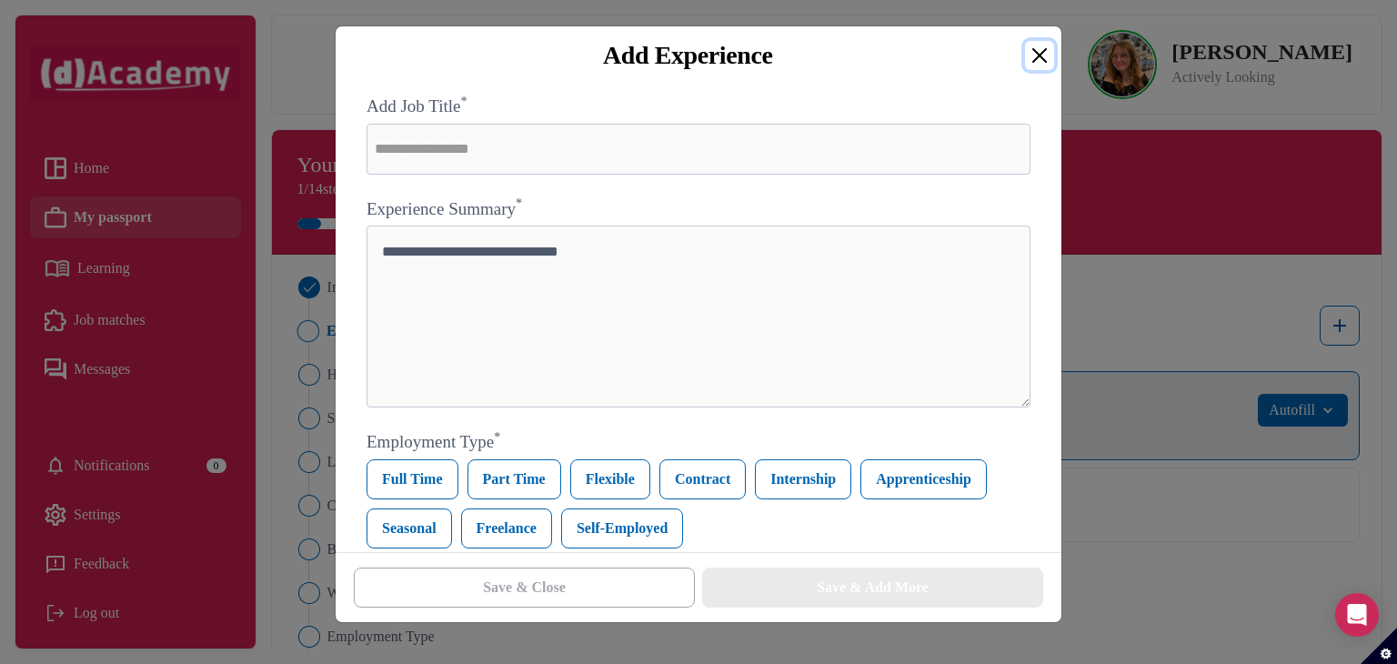
click at [1039, 65] on button "Close" at bounding box center [1039, 55] width 29 height 29
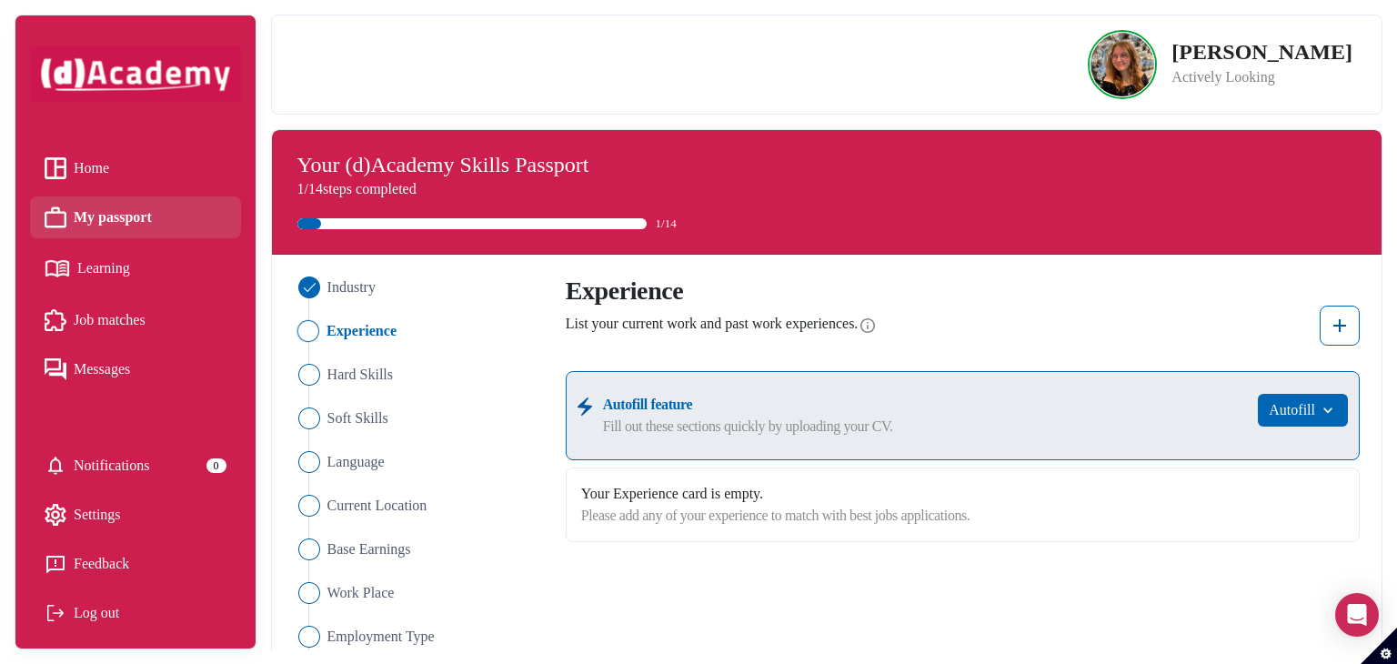
drag, startPoint x: 1396, startPoint y: 203, endPoint x: 1396, endPoint y: 232, distance: 29.1
click at [1396, 232] on div "[PERSON_NAME] Actively Looking Industry Experience Hard Skills Soft Skills Lang…" at bounding box center [834, 332] width 1126 height 664
